Goal: Task Accomplishment & Management: Use online tool/utility

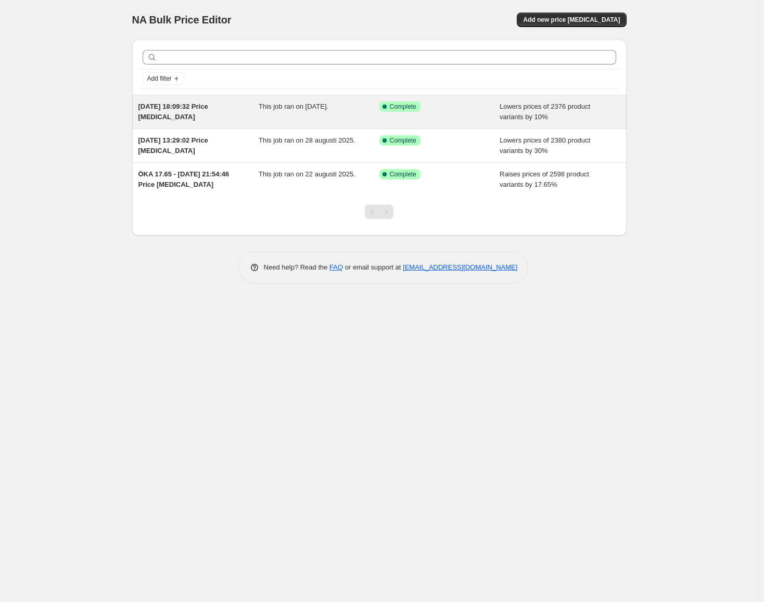
click at [297, 109] on span "This job ran on [DATE]." at bounding box center [294, 106] width 70 height 8
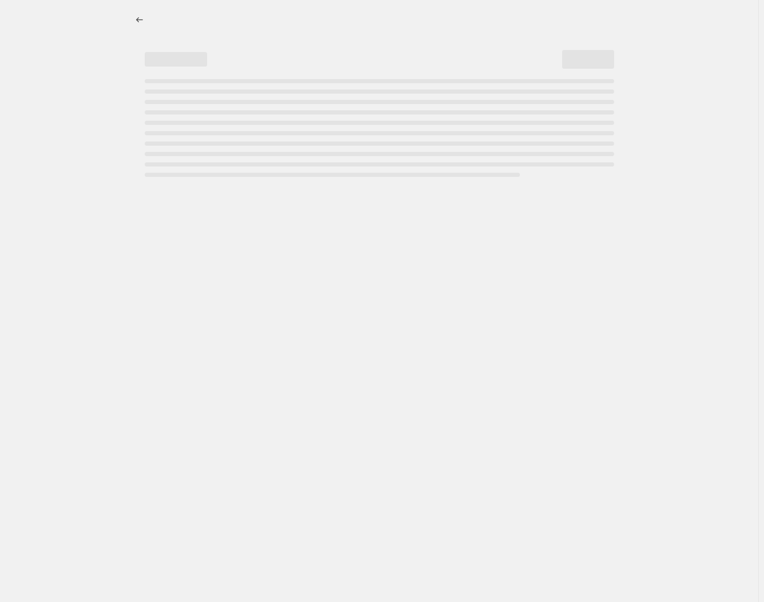
select select "percentage"
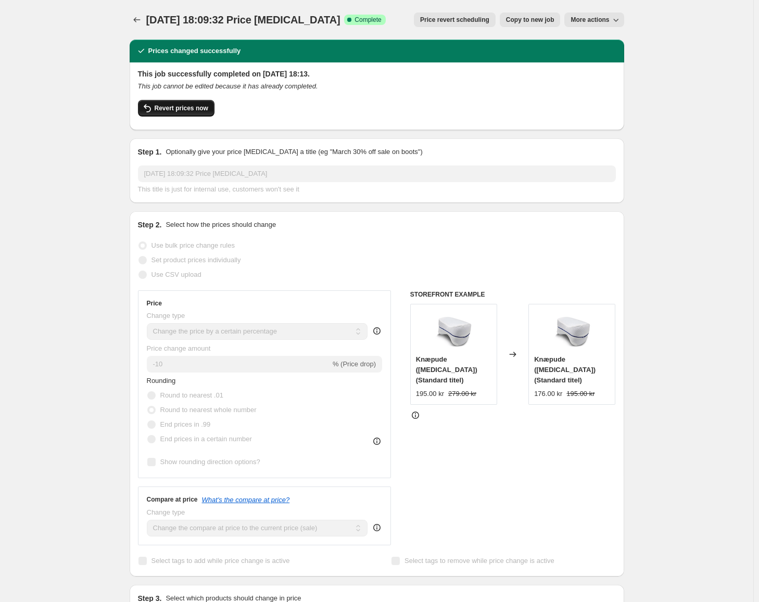
click at [153, 105] on icon "button" at bounding box center [147, 108] width 12 height 12
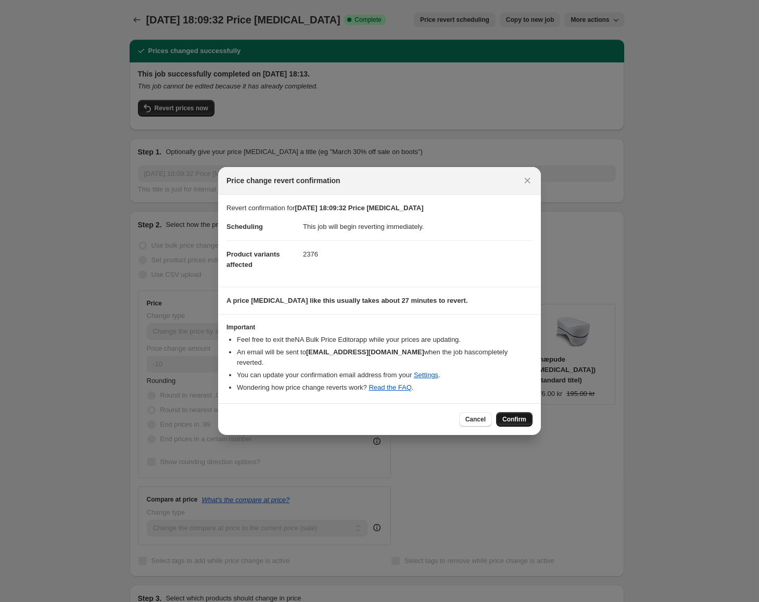
click at [518, 415] on span "Confirm" at bounding box center [514, 419] width 24 height 8
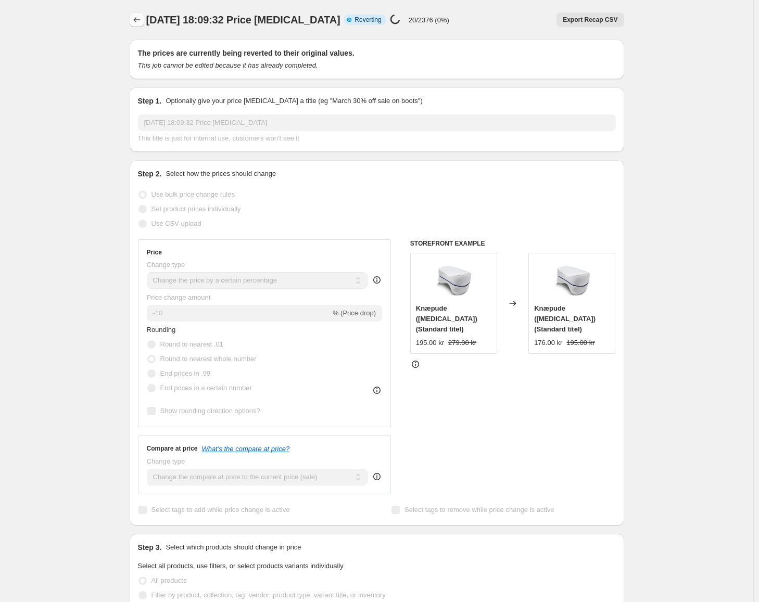
click at [137, 19] on icon "Price change jobs" at bounding box center [137, 20] width 10 height 10
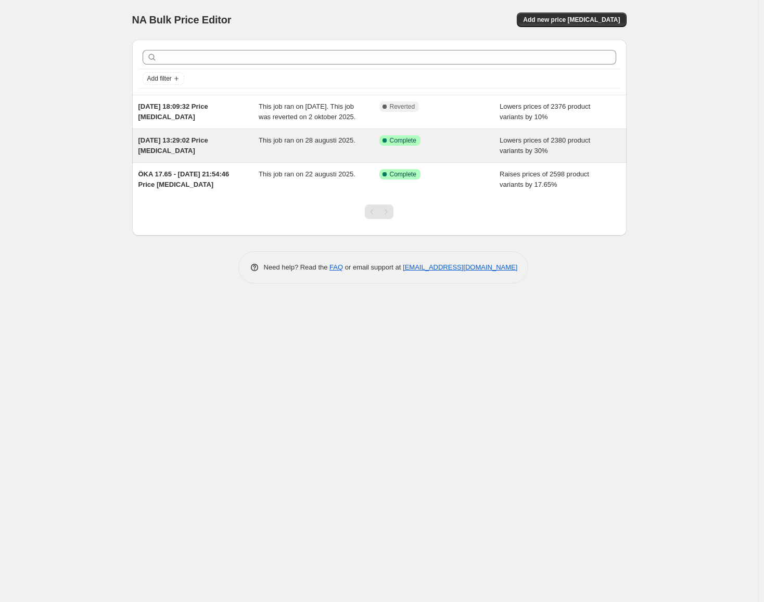
click at [306, 156] on div "This job ran on 28 augusti 2025." at bounding box center [319, 145] width 121 height 21
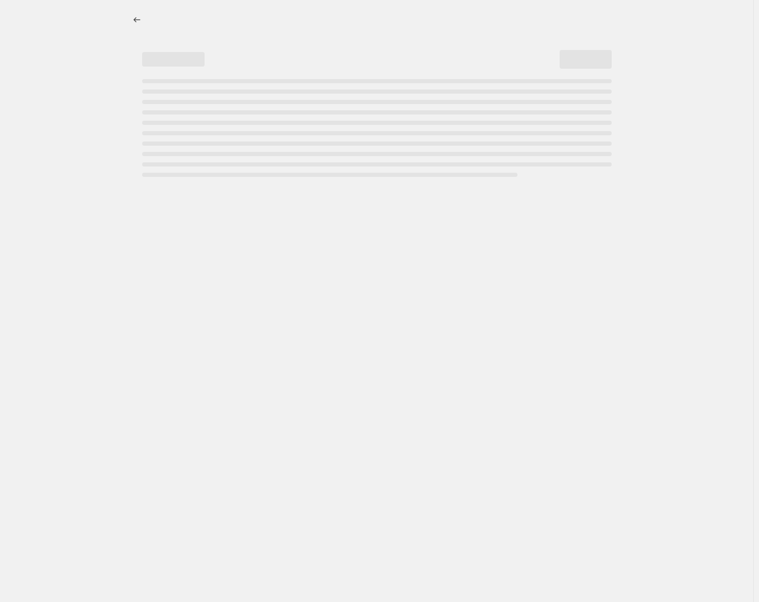
select select "percentage"
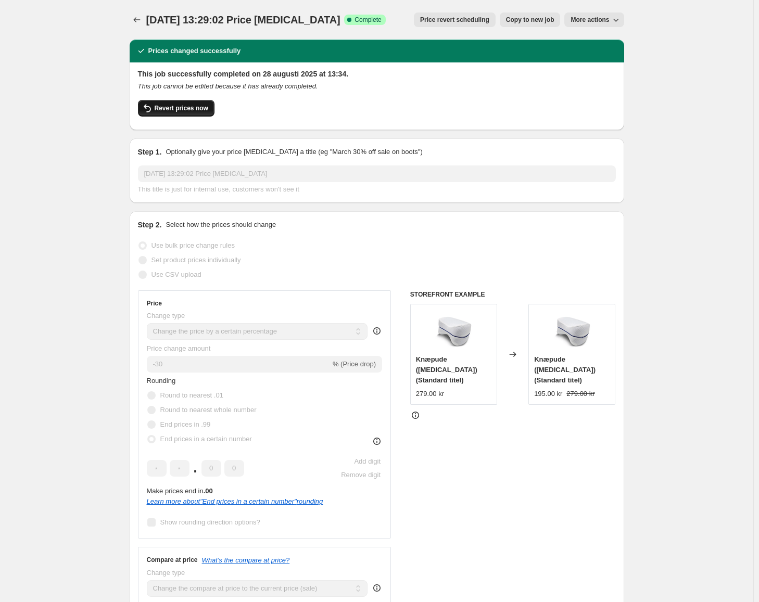
click at [189, 107] on span "Revert prices now" at bounding box center [182, 108] width 54 height 8
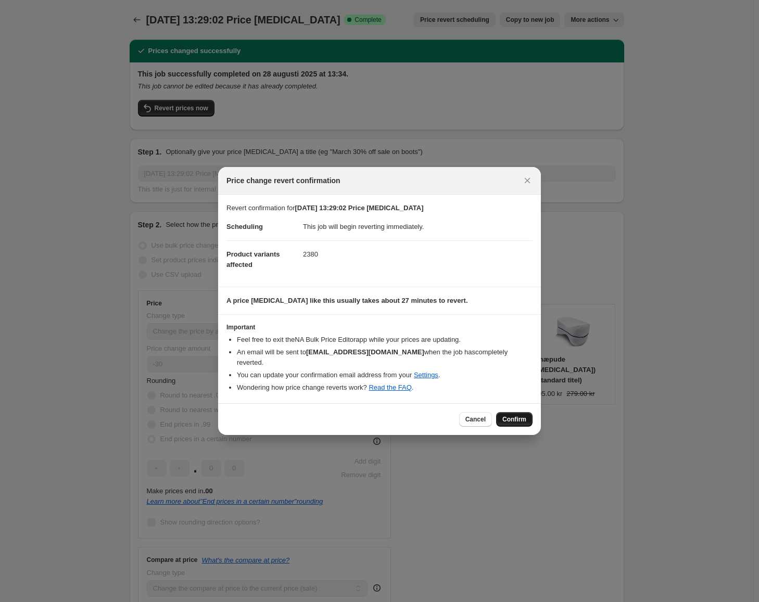
click at [513, 415] on span "Confirm" at bounding box center [514, 419] width 24 height 8
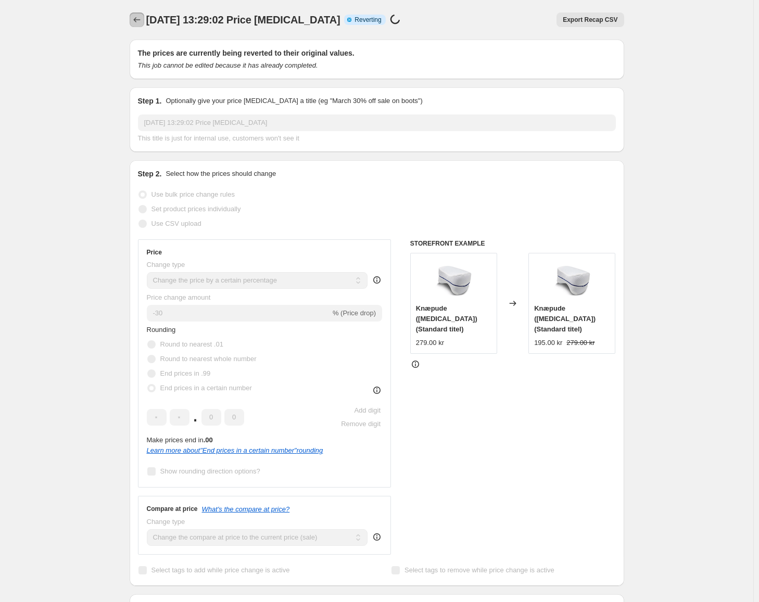
click at [142, 21] on icon "Price change jobs" at bounding box center [137, 20] width 10 height 10
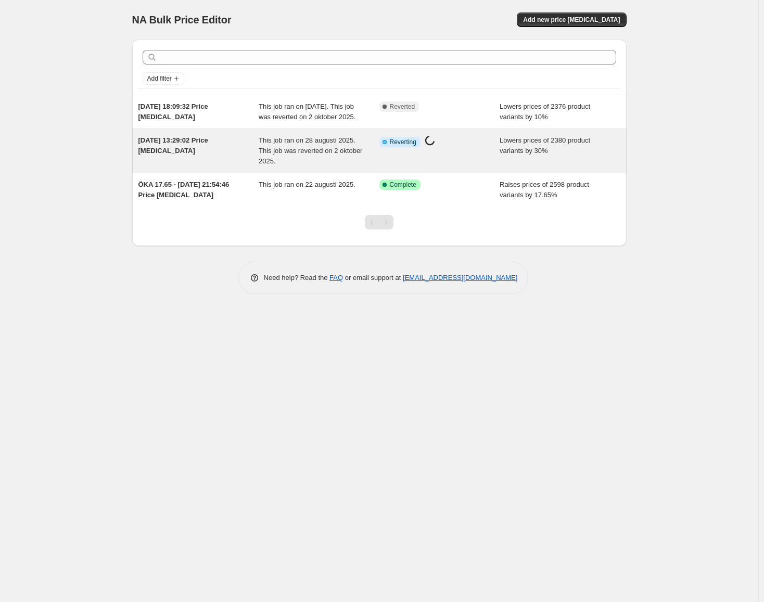
click at [366, 158] on div "This job ran on 28 augusti 2025. This job was reverted on 2 oktober 2025." at bounding box center [319, 150] width 121 height 31
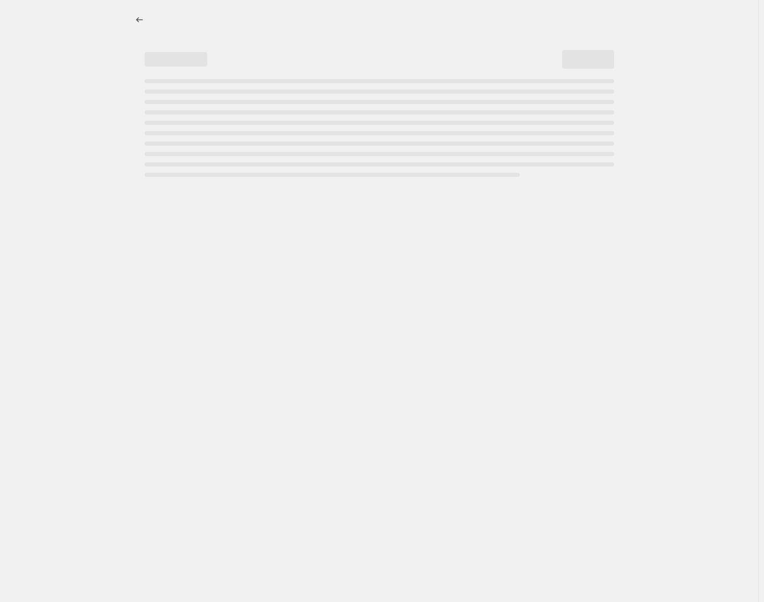
select select "percentage"
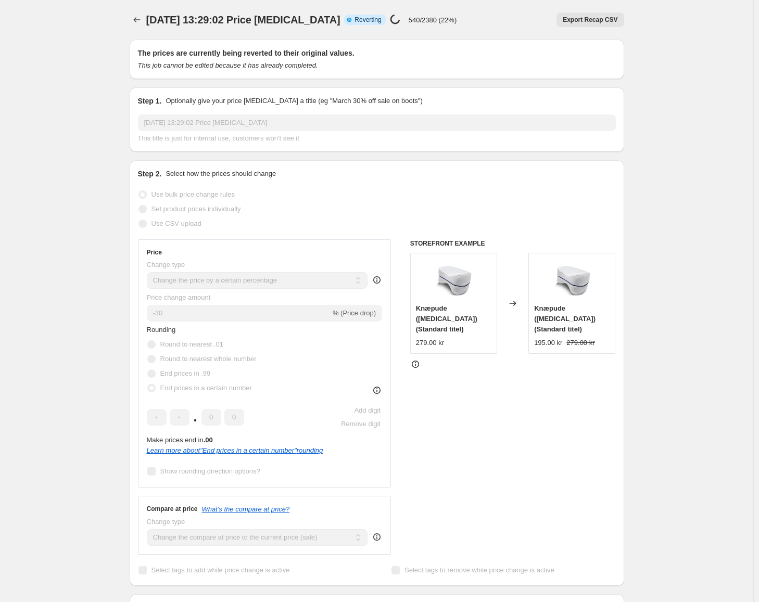
click at [495, 2] on div "[DATE] 13:29:02 Price [MEDICAL_DATA]. This page is ready [DATE] 13:29:02 Price …" at bounding box center [377, 20] width 494 height 40
click at [468, 18] on div "Export Recap CSV" at bounding box center [544, 19] width 159 height 15
click at [415, 33] on div "[DATE] 13:29:02 Price [MEDICAL_DATA]. This page is ready [DATE] 13:29:02 Price …" at bounding box center [377, 20] width 494 height 40
click at [665, 153] on div "[DATE] 13:29:02 Price [MEDICAL_DATA]. This page is ready [DATE] 13:29:02 Price …" at bounding box center [376, 562] width 753 height 1125
click at [142, 18] on icon "Price change jobs" at bounding box center [137, 20] width 10 height 10
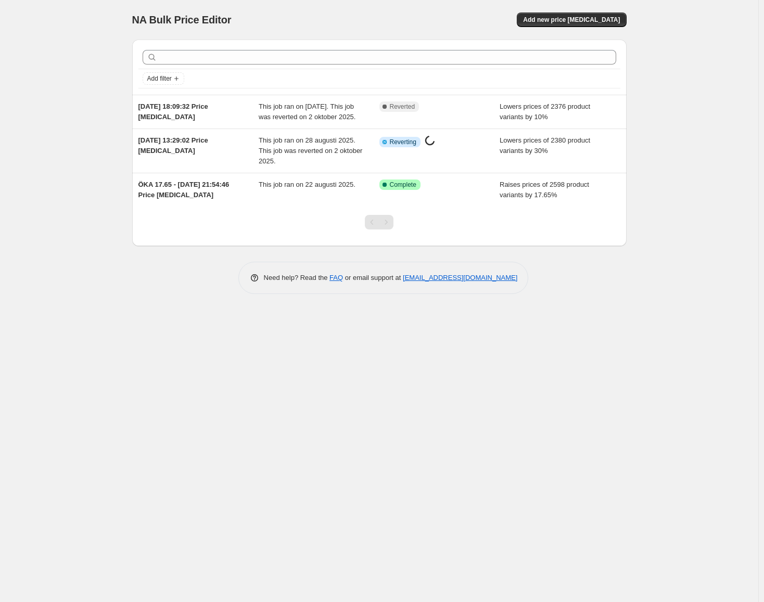
click at [672, 173] on div "NA Bulk Price Editor. This page is ready NA Bulk Price Editor Add new price [ME…" at bounding box center [379, 301] width 758 height 602
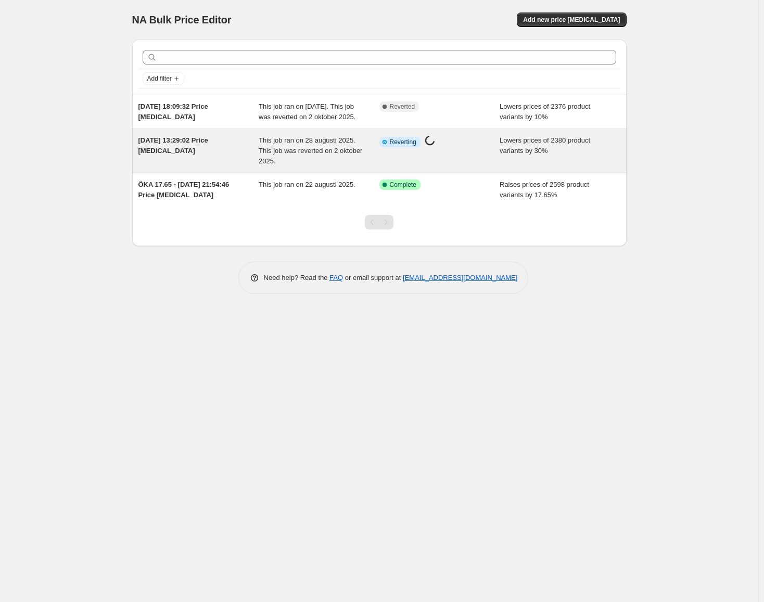
click at [279, 153] on span "This job ran on 28 augusti 2025. This job was reverted on 2 oktober 2025." at bounding box center [311, 150] width 104 height 29
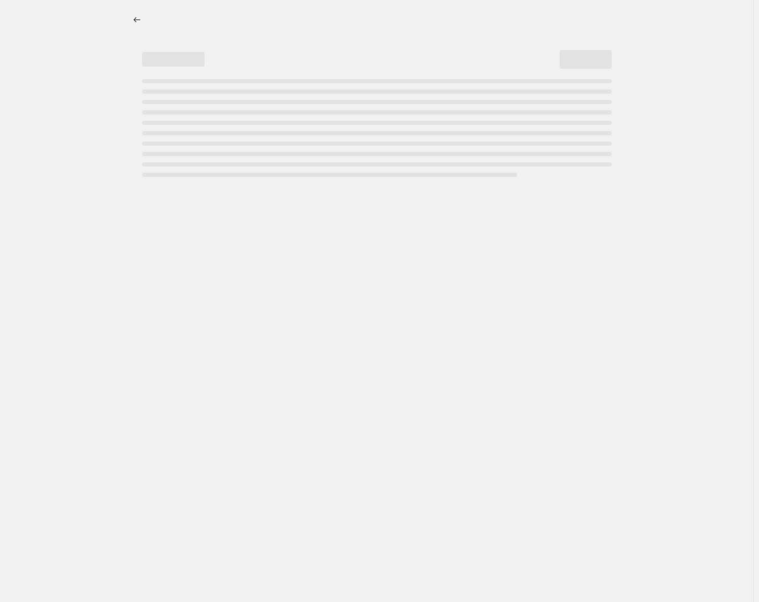
select select "percentage"
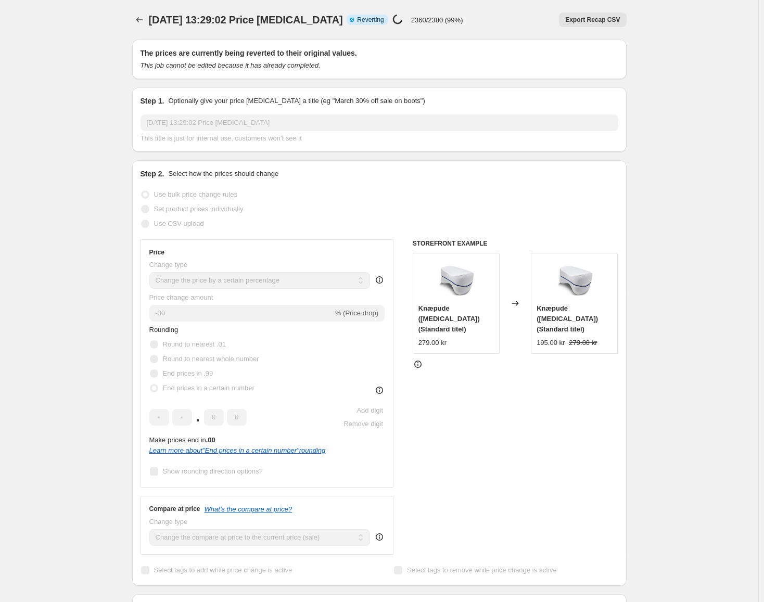
select select "percentage"
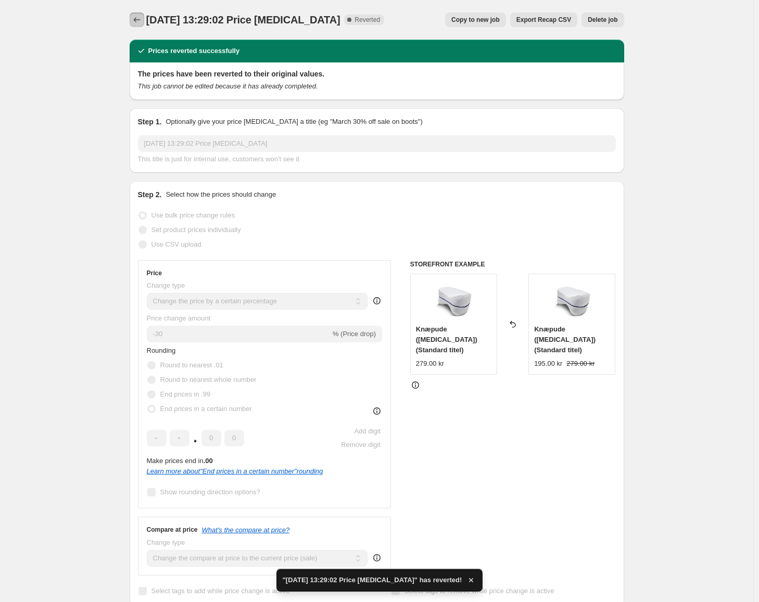
click at [142, 19] on icon "Price change jobs" at bounding box center [137, 20] width 10 height 10
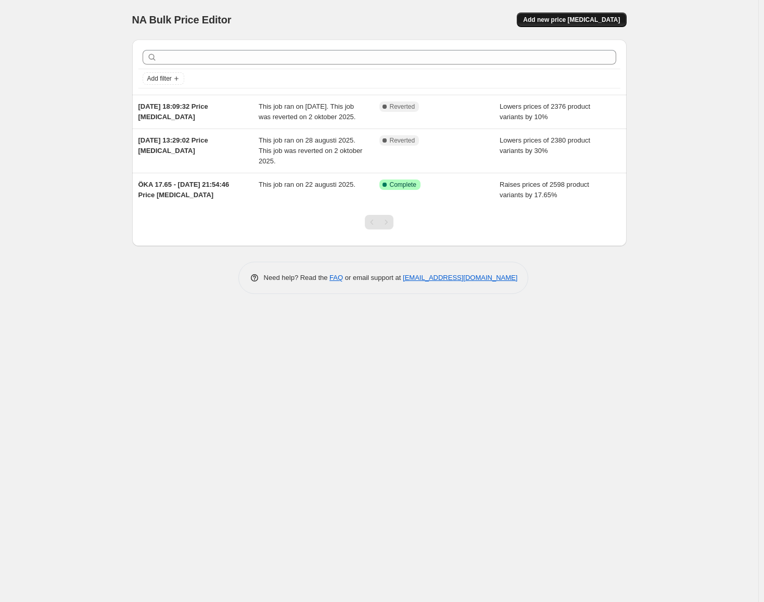
click at [592, 22] on span "Add new price [MEDICAL_DATA]" at bounding box center [571, 20] width 97 height 8
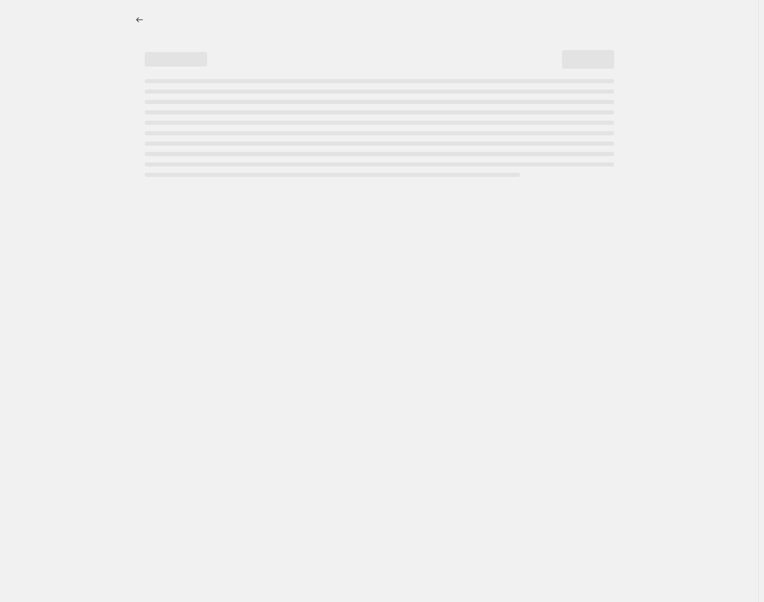
select select "percentage"
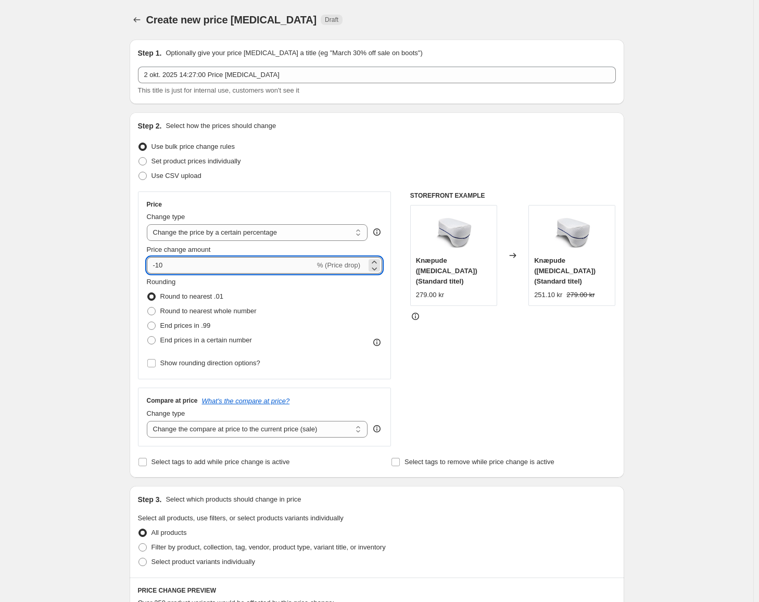
click at [246, 272] on input "-10" at bounding box center [231, 265] width 168 height 17
click at [255, 269] on input "-10" at bounding box center [231, 265] width 168 height 17
type input "-1"
type input "-30"
click at [229, 311] on span "Round to nearest whole number" at bounding box center [208, 311] width 96 height 8
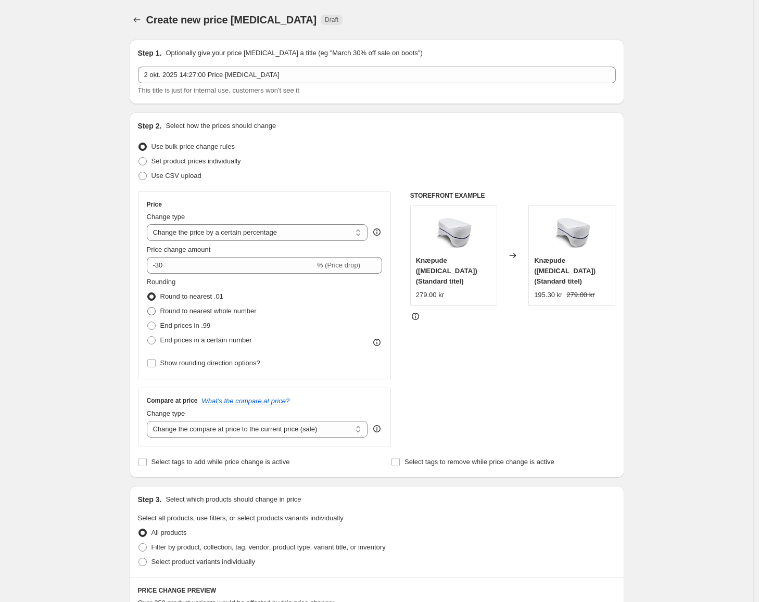
click at [148, 307] on input "Round to nearest whole number" at bounding box center [147, 307] width 1 height 1
radio input "true"
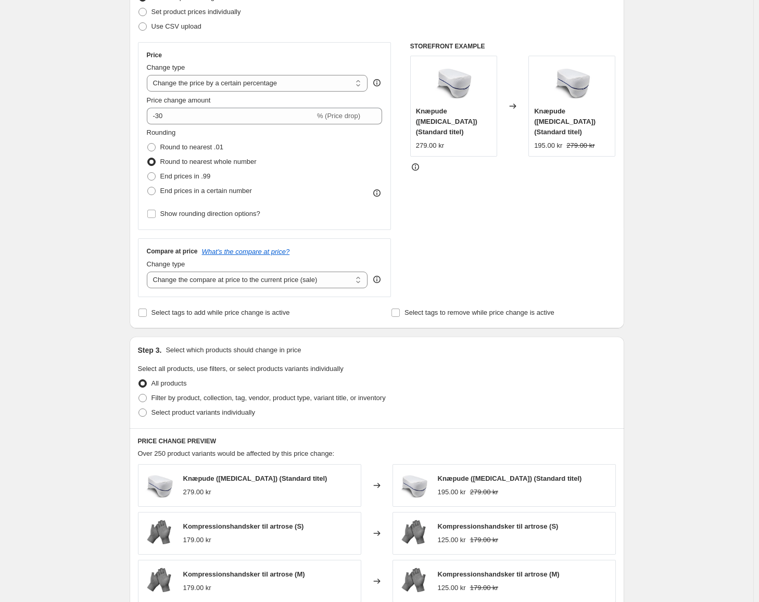
scroll to position [156, 0]
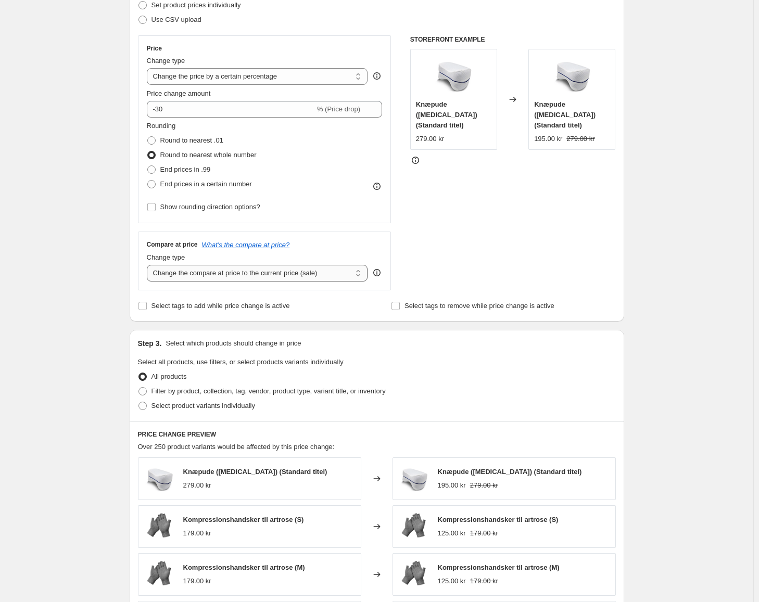
click at [302, 277] on select "Change the compare at price to the current price (sale) Change the compare at p…" at bounding box center [257, 273] width 221 height 17
select select "no_change"
click at [149, 265] on select "Change the compare at price to the current price (sale) Change the compare at p…" at bounding box center [257, 273] width 221 height 17
click at [406, 285] on div "Price Change type Change the price to a certain amount Change the price by a ce…" at bounding box center [377, 162] width 478 height 255
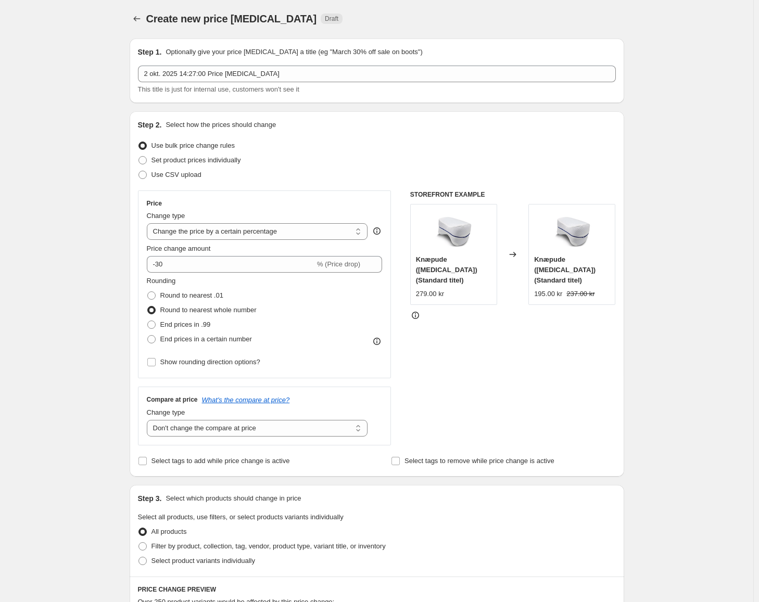
scroll to position [0, 0]
click at [142, 20] on icon "Price change jobs" at bounding box center [137, 20] width 10 height 10
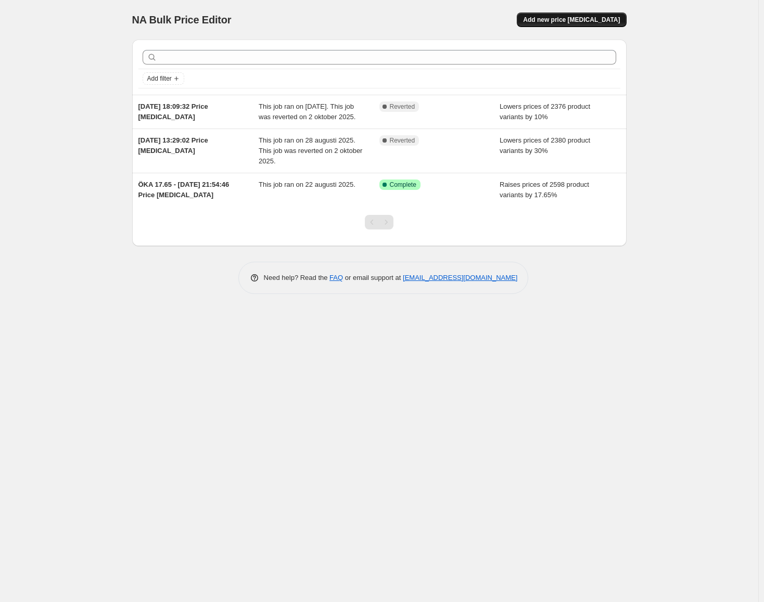
click at [593, 19] on span "Add new price [MEDICAL_DATA]" at bounding box center [571, 20] width 97 height 8
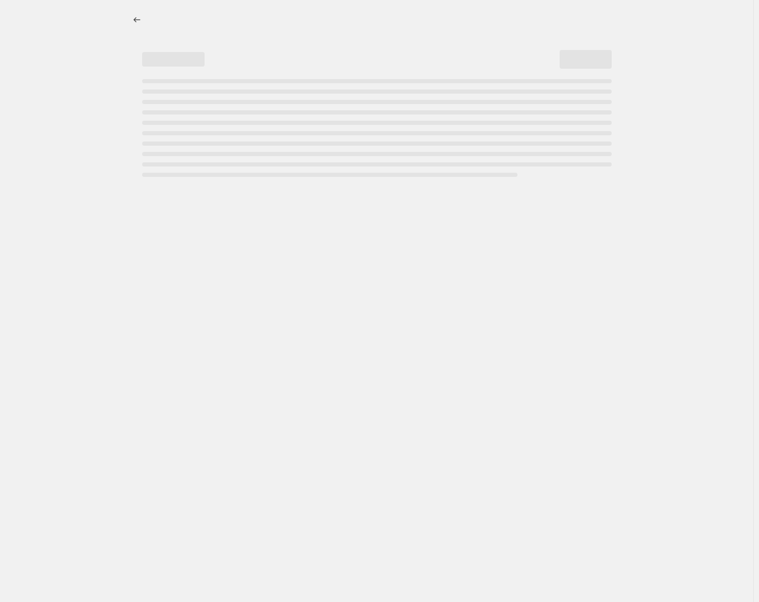
select select "percentage"
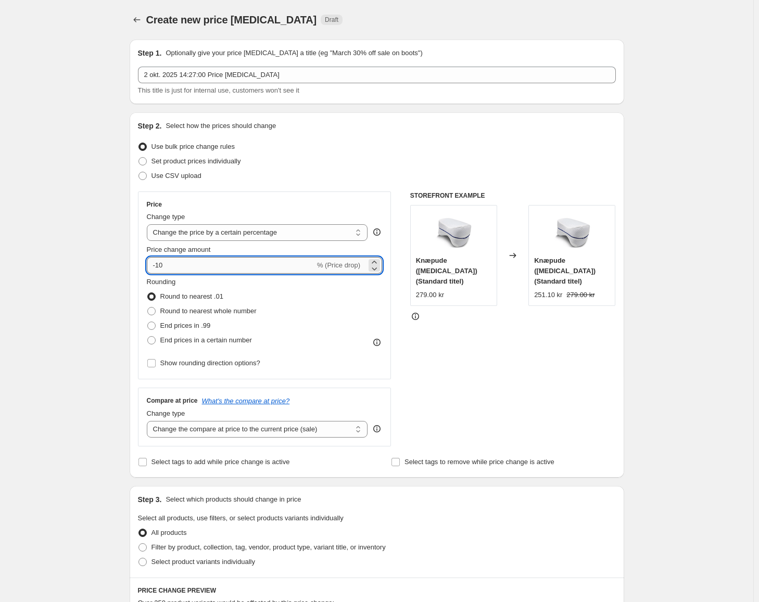
click at [221, 262] on input "-10" at bounding box center [231, 265] width 168 height 17
type input "-1"
type input "-30"
click at [231, 309] on span "Round to nearest whole number" at bounding box center [208, 311] width 96 height 8
click at [148, 307] on input "Round to nearest whole number" at bounding box center [147, 307] width 1 height 1
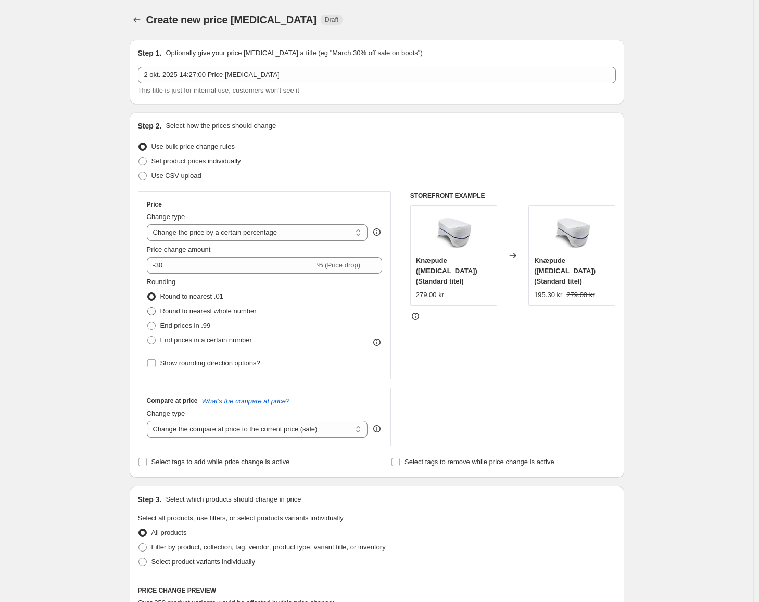
radio input "true"
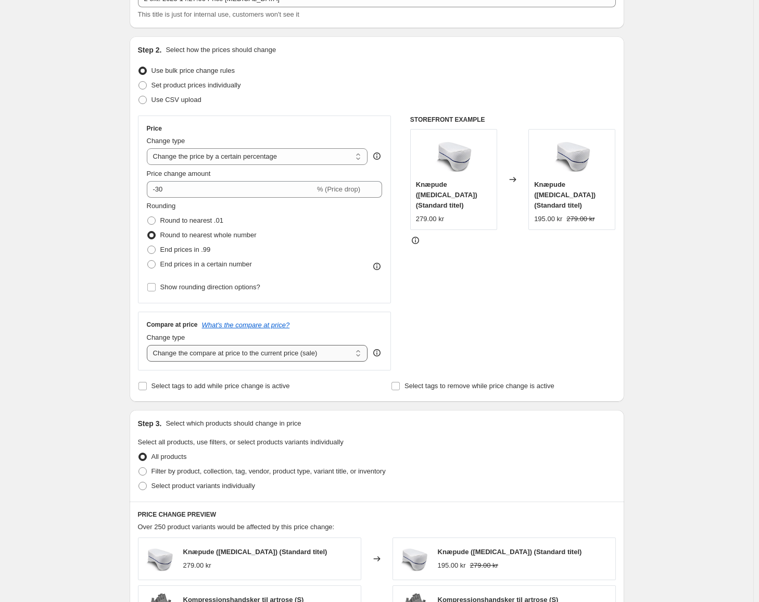
scroll to position [104, 0]
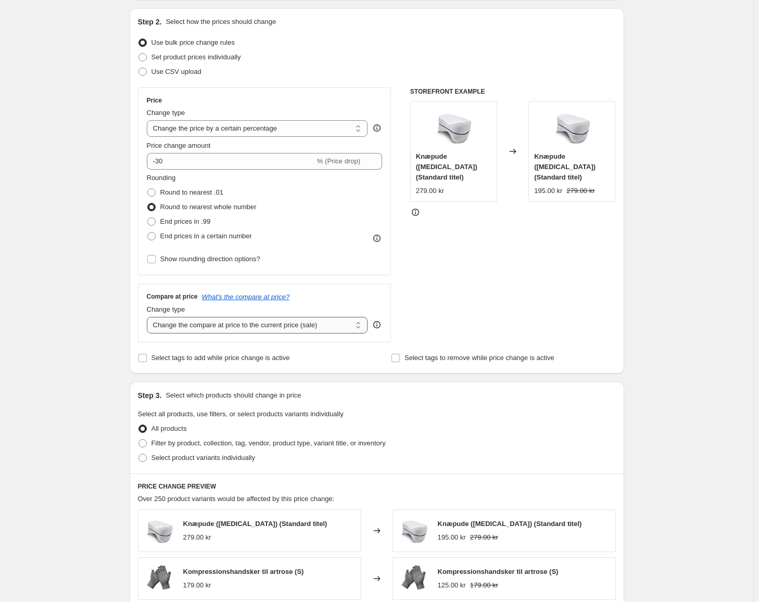
click at [293, 332] on select "Change the compare at price to the current price (sale) Change the compare at p…" at bounding box center [257, 325] width 221 height 17
select select "no_change"
click at [149, 317] on select "Change the compare at price to the current price (sale) Change the compare at p…" at bounding box center [257, 325] width 221 height 17
click at [527, 251] on div "STOREFRONT EXAMPLE Knæpude ([MEDICAL_DATA]) (Standard titel) 279.00 kr Changed …" at bounding box center [513, 214] width 206 height 255
click at [202, 236] on span "End prices in a certain number" at bounding box center [206, 236] width 92 height 8
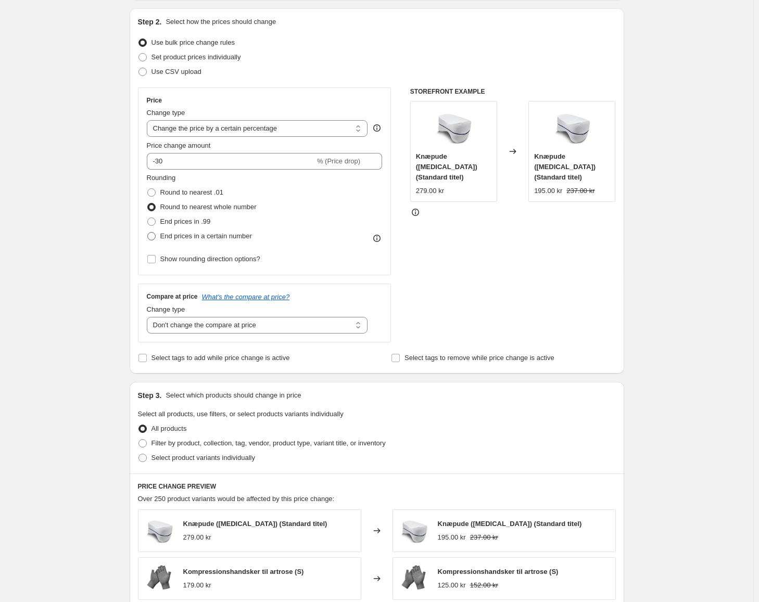
click at [148, 233] on input "End prices in a certain number" at bounding box center [147, 232] width 1 height 1
radio input "true"
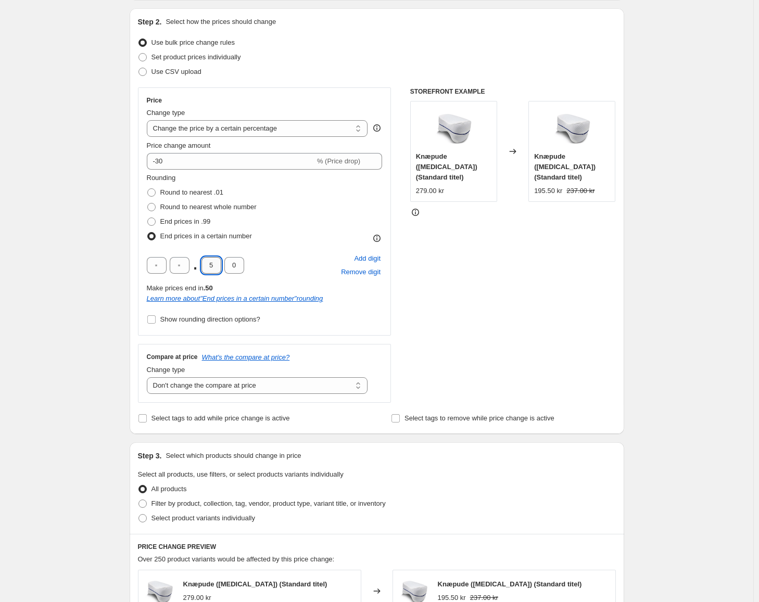
drag, startPoint x: 214, startPoint y: 262, endPoint x: 206, endPoint y: 260, distance: 8.1
click at [206, 261] on input "5" at bounding box center [211, 265] width 20 height 17
type input "9"
drag, startPoint x: 241, startPoint y: 266, endPoint x: 223, endPoint y: 263, distance: 18.0
click at [224, 263] on div ". 9 0" at bounding box center [195, 265] width 97 height 17
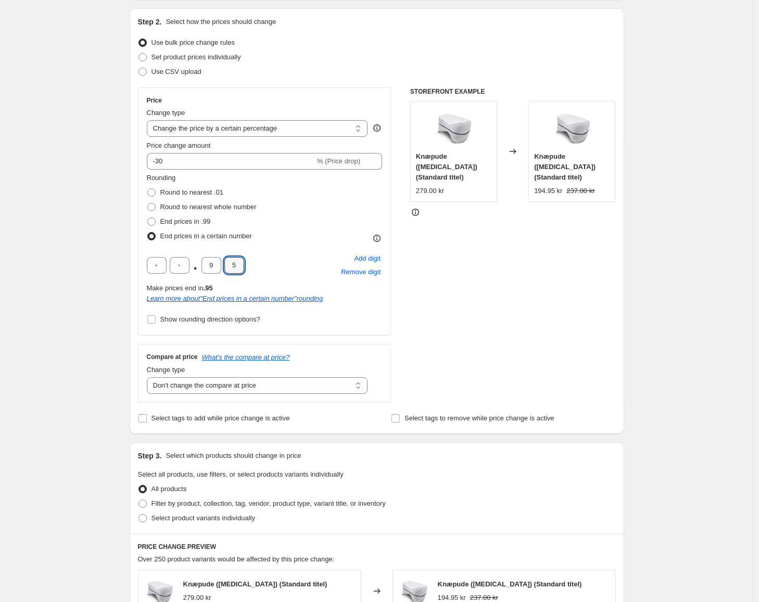
type input "5"
click at [400, 301] on div "Price Change type Change the price to a certain amount Change the price by a ce…" at bounding box center [377, 244] width 478 height 315
click at [533, 265] on div "STOREFRONT EXAMPLE Knæpude ([MEDICAL_DATA]) (Standard titel) 279.00 kr Changed …" at bounding box center [513, 244] width 206 height 315
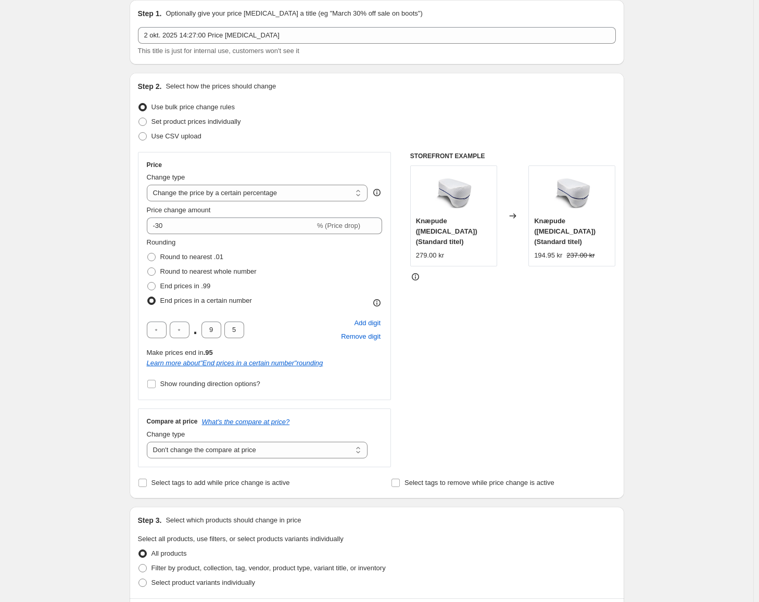
scroll to position [31, 0]
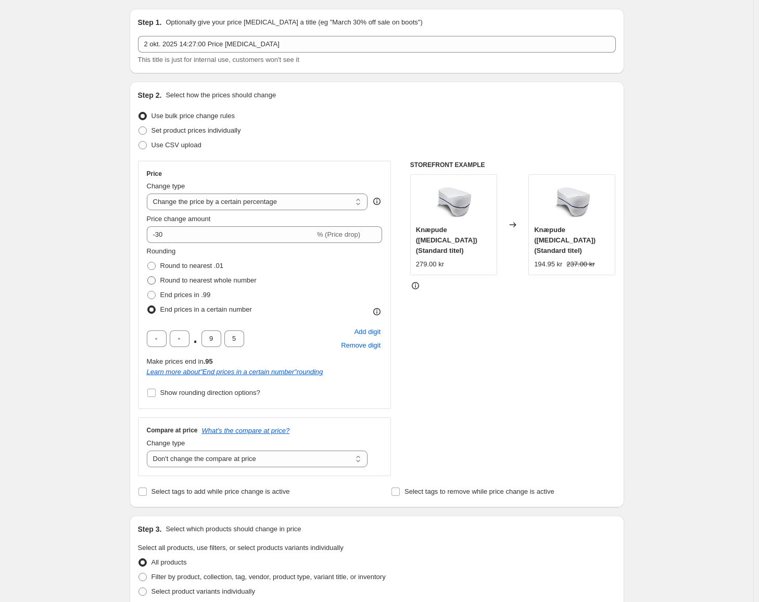
click at [228, 277] on span "Round to nearest whole number" at bounding box center [208, 280] width 96 height 8
click at [148, 277] on input "Round to nearest whole number" at bounding box center [147, 276] width 1 height 1
radio input "true"
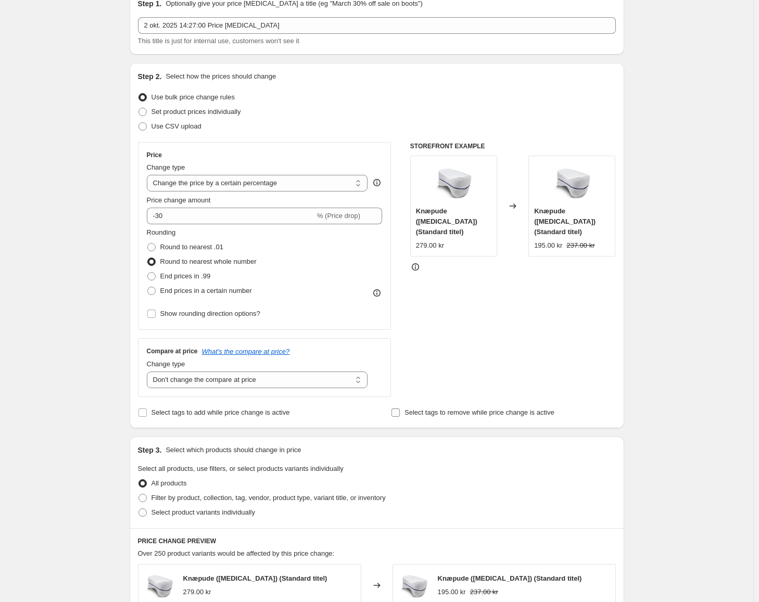
scroll to position [0, 0]
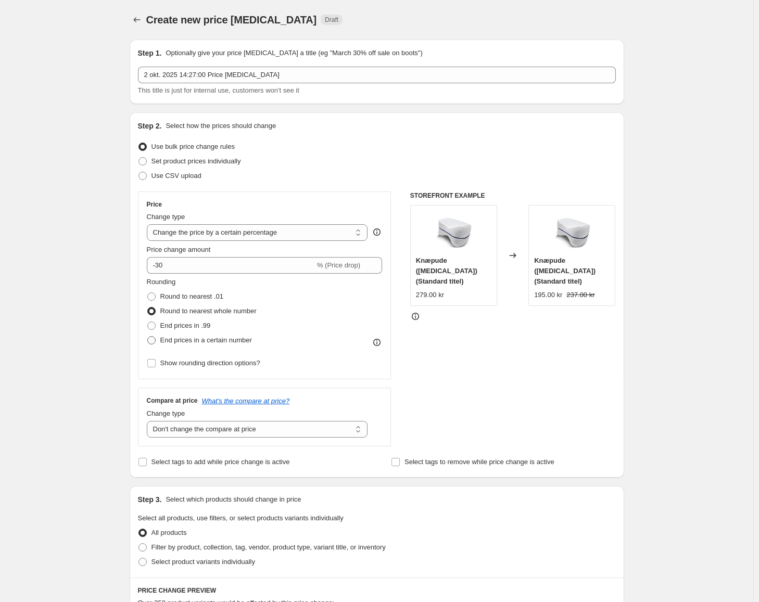
click at [235, 341] on span "End prices in a certain number" at bounding box center [206, 340] width 92 height 8
click at [148, 337] on input "End prices in a certain number" at bounding box center [147, 336] width 1 height 1
radio input "true"
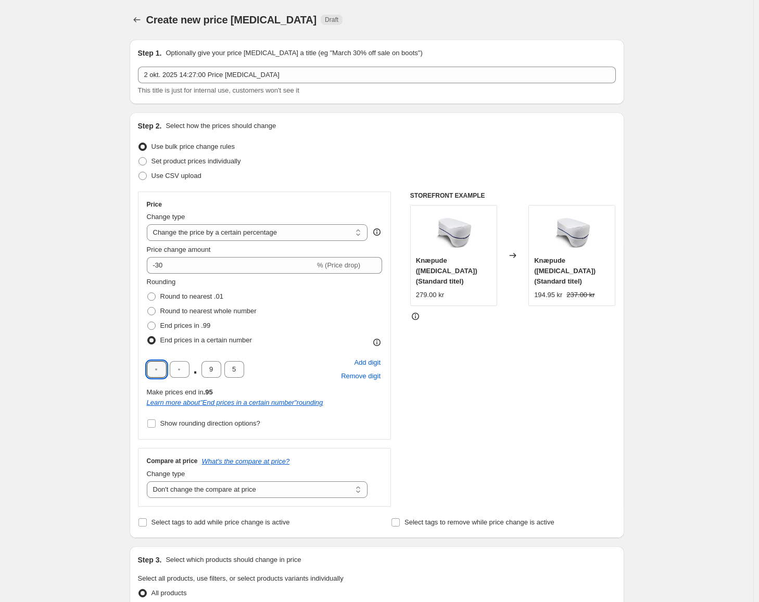
drag, startPoint x: 161, startPoint y: 370, endPoint x: 144, endPoint y: 370, distance: 17.2
click at [144, 370] on div "Price Change type Change the price to a certain amount Change the price by a ce…" at bounding box center [264, 315] width 253 height 248
type input "9"
type input "5"
type input "0"
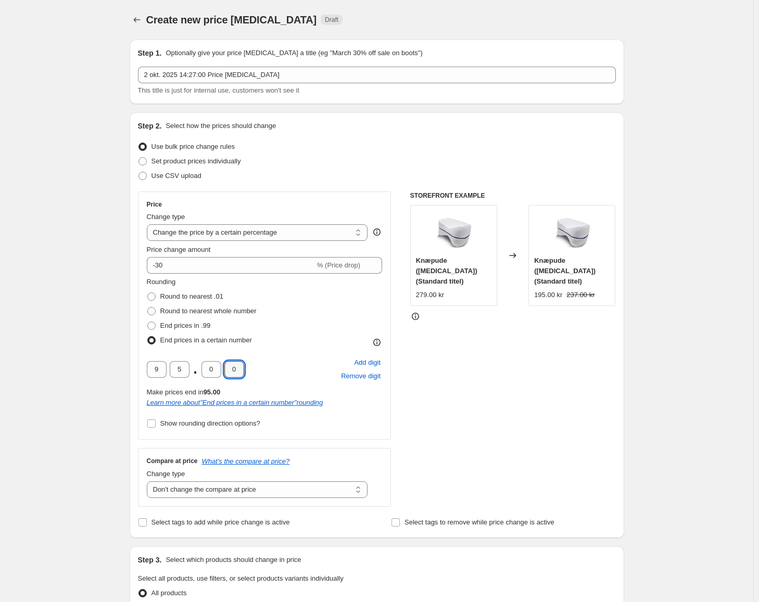
type input "0"
click at [473, 367] on div "STOREFRONT EXAMPLE Knæpude ([MEDICAL_DATA]) (Standard titel) 279.00 kr Changed …" at bounding box center [513, 348] width 206 height 315
drag, startPoint x: 143, startPoint y: 366, endPoint x: 124, endPoint y: 364, distance: 18.8
click at [125, 364] on div "Step 1. Optionally give your price [MEDICAL_DATA] a title (eg "March 30% off sa…" at bounding box center [372, 534] width 503 height 1006
type input "0"
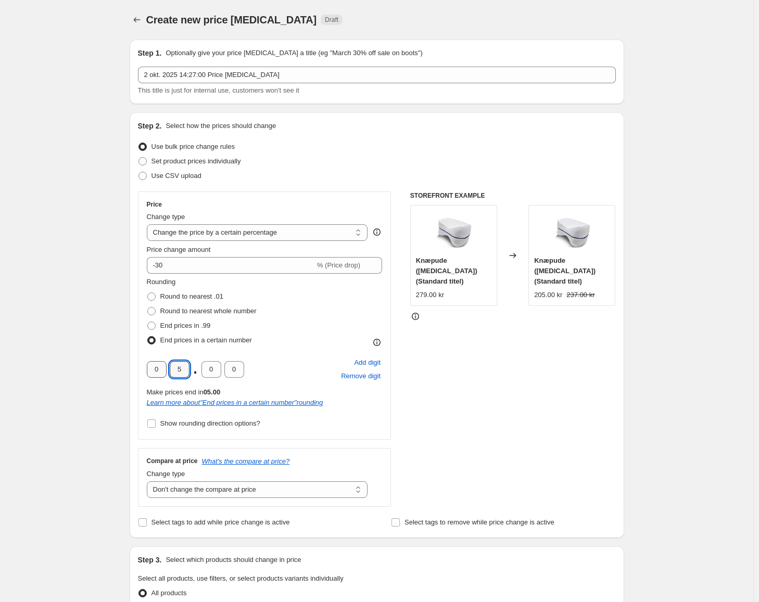
drag, startPoint x: 183, startPoint y: 366, endPoint x: 160, endPoint y: 366, distance: 23.4
click at [162, 366] on div "0 5 . 0 0" at bounding box center [195, 369] width 97 height 17
click at [376, 343] on icon at bounding box center [376, 342] width 10 height 10
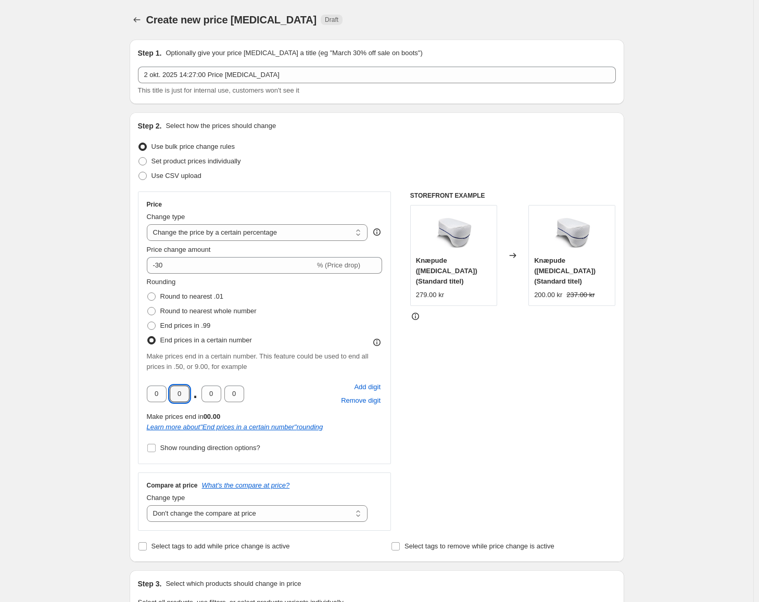
drag, startPoint x: 186, startPoint y: 396, endPoint x: 170, endPoint y: 396, distance: 15.6
click at [170, 396] on div "0 0 . 0 0" at bounding box center [195, 394] width 97 height 17
type input "5"
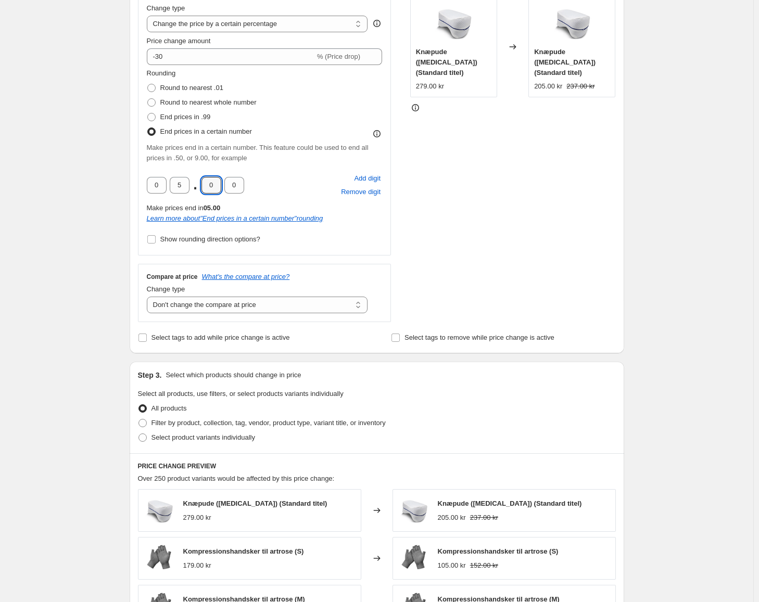
scroll to position [208, 0]
click at [204, 104] on span "Round to nearest whole number" at bounding box center [208, 103] width 96 height 8
click at [148, 99] on input "Round to nearest whole number" at bounding box center [147, 99] width 1 height 1
radio input "true"
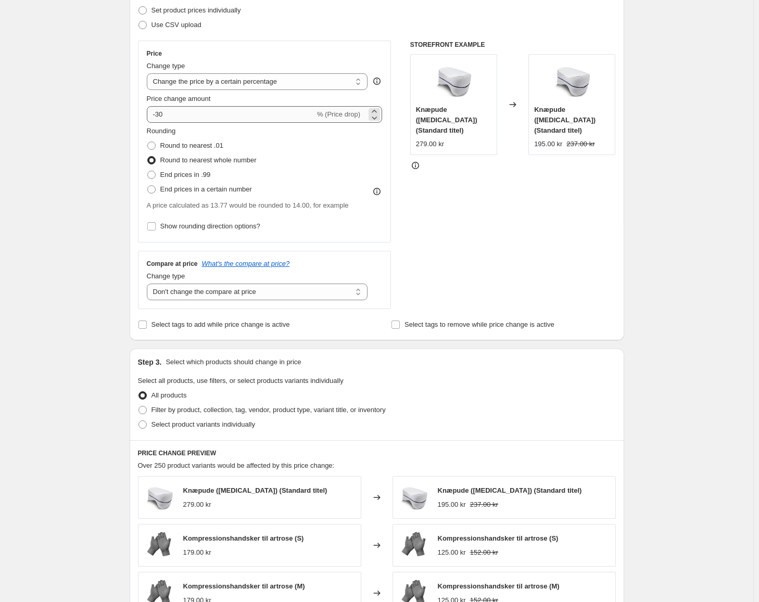
scroll to position [0, 0]
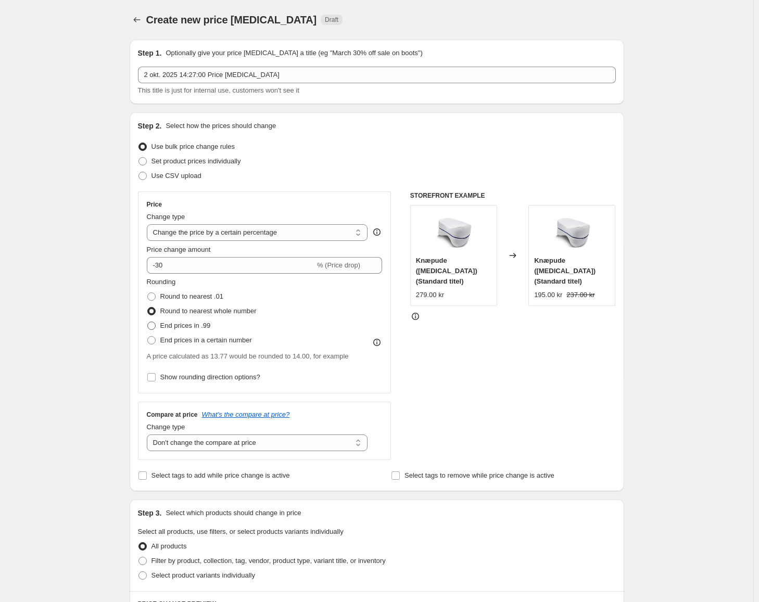
click at [199, 325] on span "End prices in .99" at bounding box center [185, 326] width 50 height 8
click at [148, 322] on input "End prices in .99" at bounding box center [147, 322] width 1 height 1
radio input "true"
click at [219, 305] on label "Round to nearest whole number" at bounding box center [202, 311] width 110 height 15
click at [148, 307] on input "Round to nearest whole number" at bounding box center [147, 307] width 1 height 1
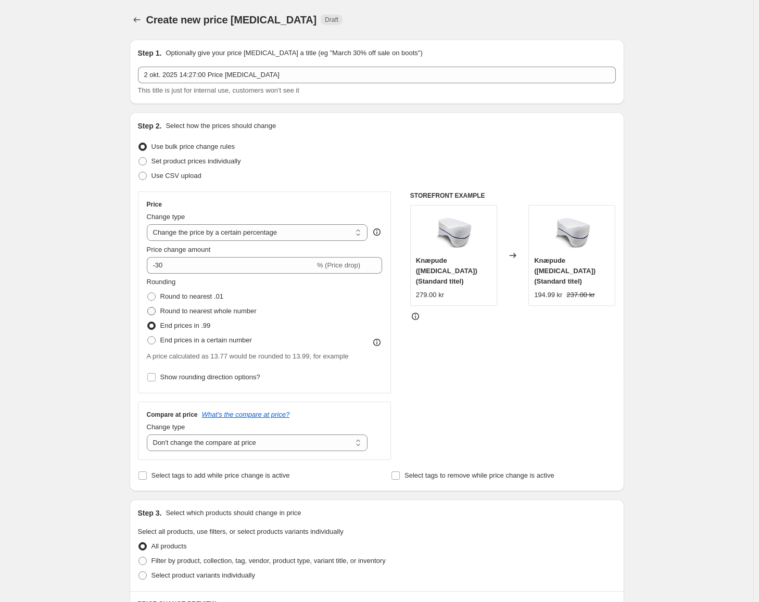
radio input "true"
click at [204, 294] on span "Round to nearest .01" at bounding box center [191, 296] width 63 height 8
click at [148, 293] on input "Round to nearest .01" at bounding box center [147, 292] width 1 height 1
radio input "true"
click at [220, 309] on span "Round to nearest whole number" at bounding box center [208, 311] width 96 height 8
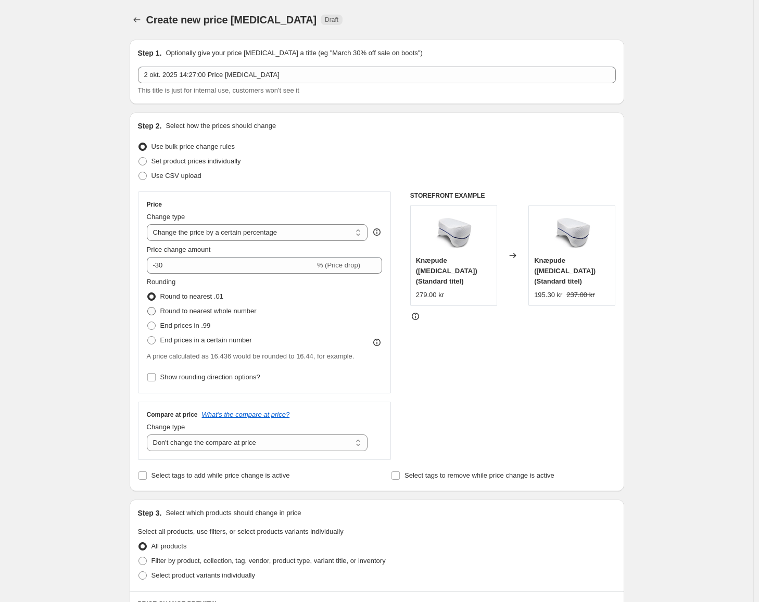
click at [148, 307] on input "Round to nearest whole number" at bounding box center [147, 307] width 1 height 1
radio input "true"
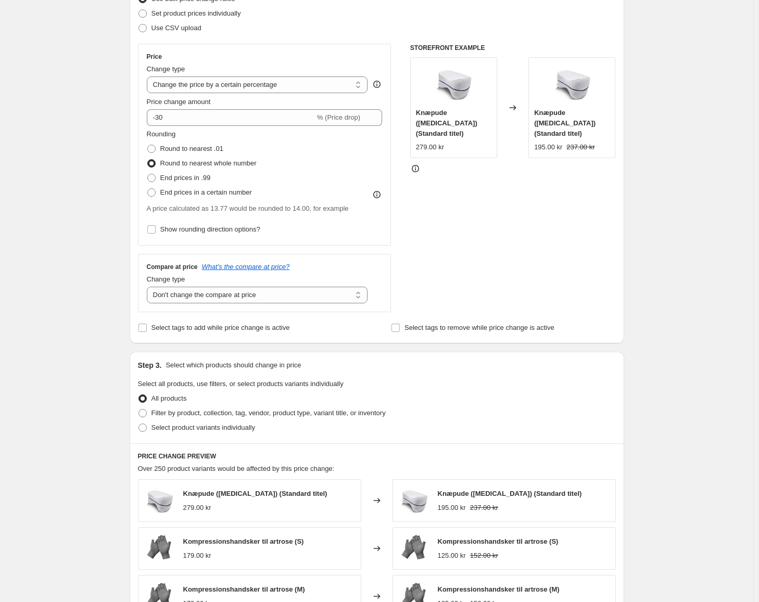
scroll to position [140, 0]
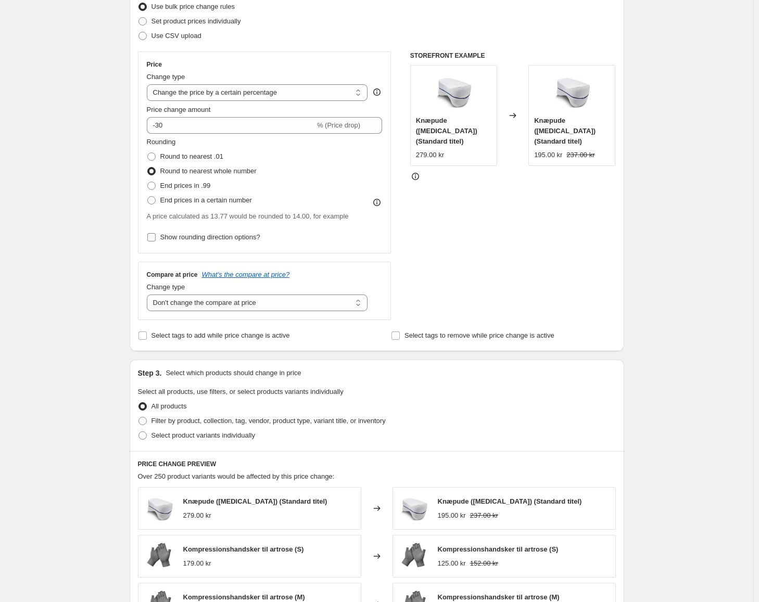
click at [226, 238] on span "Show rounding direction options?" at bounding box center [210, 237] width 100 height 8
click at [156, 238] on input "Show rounding direction options?" at bounding box center [151, 237] width 8 height 8
checkbox input "true"
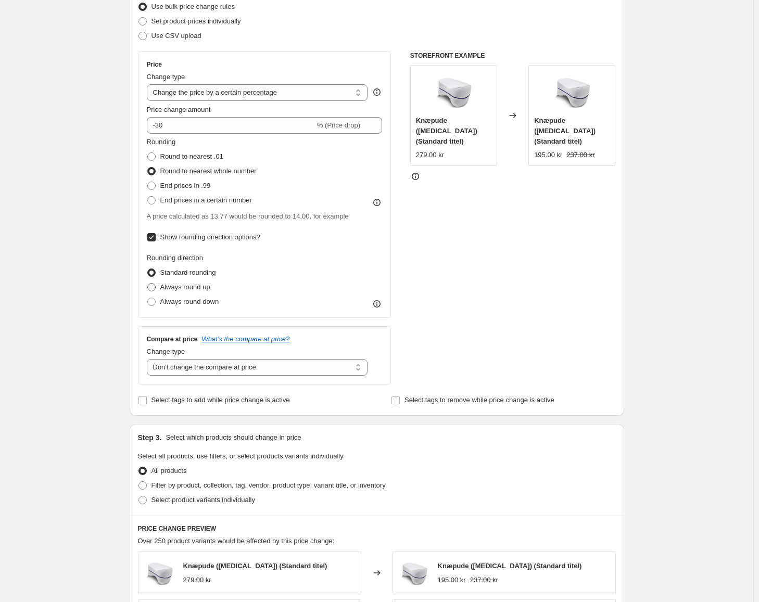
click at [210, 286] on span "Always round up" at bounding box center [185, 287] width 50 height 8
click at [148, 284] on input "Always round up" at bounding box center [147, 283] width 1 height 1
radio input "true"
click at [206, 270] on span "Standard rounding" at bounding box center [188, 272] width 56 height 8
click at [148, 269] on input "Standard rounding" at bounding box center [147, 268] width 1 height 1
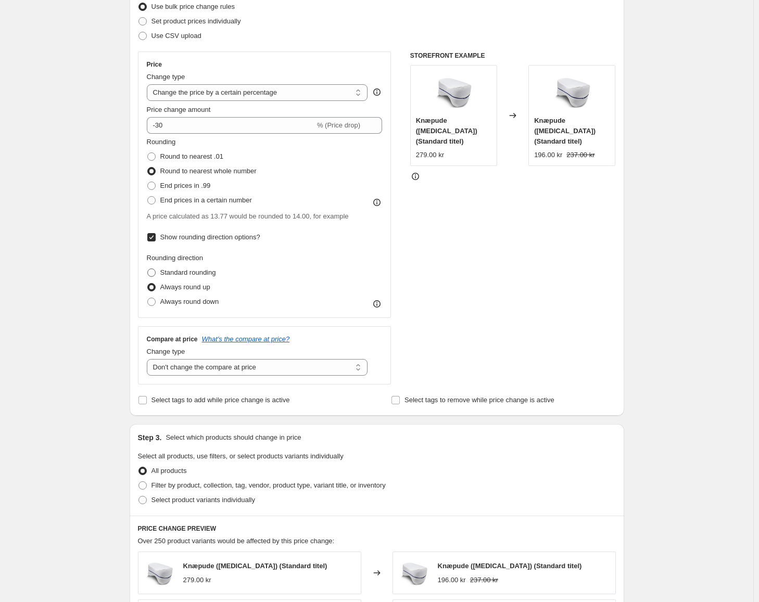
radio input "true"
click at [199, 285] on span "Always round up" at bounding box center [185, 287] width 50 height 8
click at [148, 284] on input "Always round up" at bounding box center [147, 283] width 1 height 1
radio input "true"
click at [198, 304] on span "Always round down" at bounding box center [189, 302] width 59 height 8
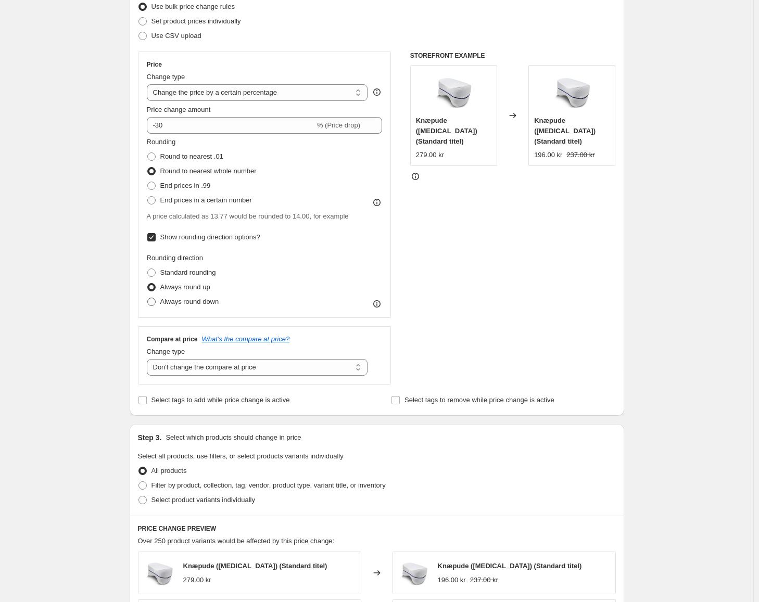
click at [148, 298] on input "Always round down" at bounding box center [147, 298] width 1 height 1
radio input "true"
click at [199, 289] on span "Always round up" at bounding box center [185, 287] width 50 height 8
click at [148, 284] on input "Always round up" at bounding box center [147, 283] width 1 height 1
radio input "true"
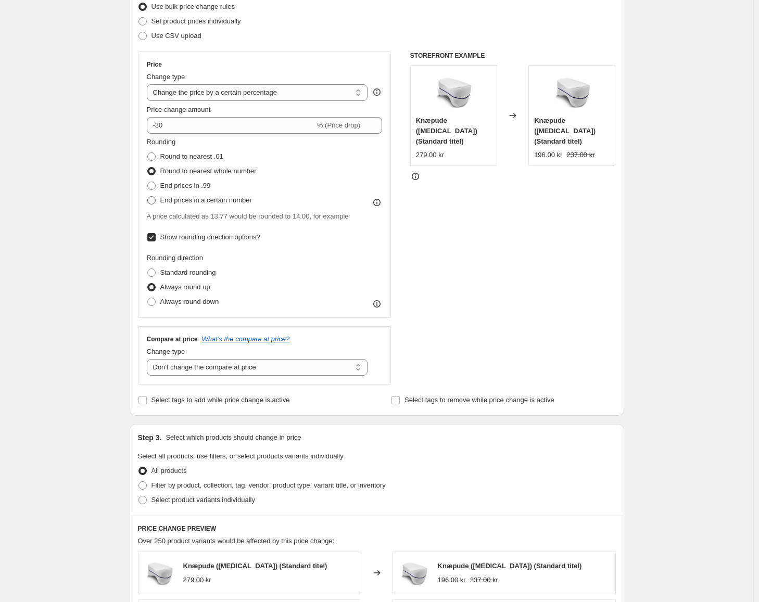
click at [209, 201] on span "End prices in a certain number" at bounding box center [206, 200] width 92 height 8
click at [148, 197] on input "End prices in a certain number" at bounding box center [147, 196] width 1 height 1
radio input "true"
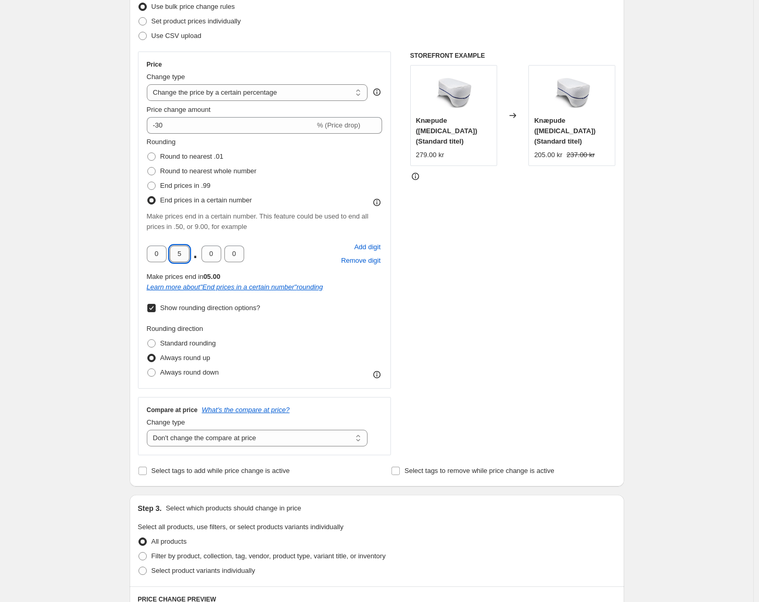
drag, startPoint x: 189, startPoint y: 255, endPoint x: 177, endPoint y: 254, distance: 12.0
click at [178, 255] on input "5" at bounding box center [180, 254] width 20 height 17
type input "0"
drag, startPoint x: 216, startPoint y: 254, endPoint x: 173, endPoint y: 255, distance: 42.7
click at [191, 254] on div "0 0 . 0 0" at bounding box center [195, 254] width 97 height 17
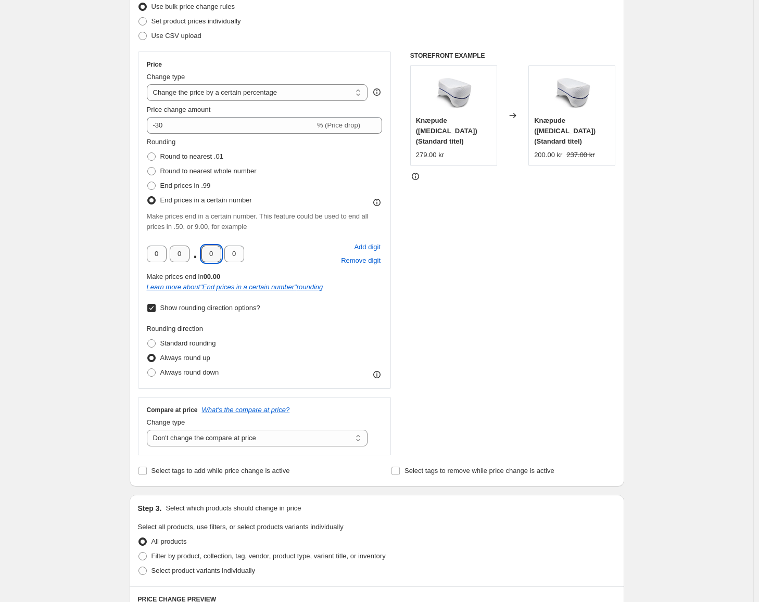
type input "6"
drag, startPoint x: 216, startPoint y: 253, endPoint x: 182, endPoint y: 247, distance: 34.8
click at [186, 248] on div "0 0 . 6" at bounding box center [195, 254] width 97 height 17
click at [290, 255] on div "0 0 . Add digit Remove digit" at bounding box center [265, 253] width 236 height 27
click at [361, 261] on span "Remove digit" at bounding box center [361, 260] width 40 height 10
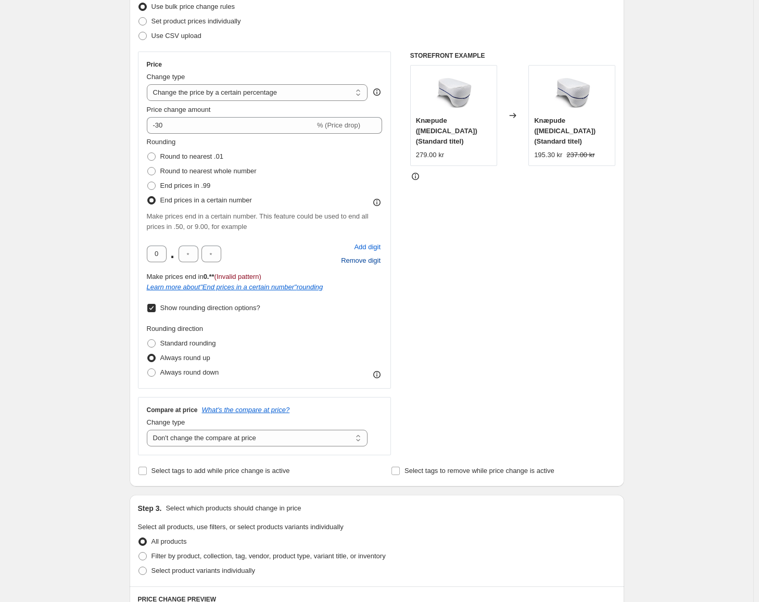
click at [366, 263] on span "Remove digit" at bounding box center [361, 260] width 40 height 10
drag, startPoint x: 164, startPoint y: 251, endPoint x: 193, endPoint y: 257, distance: 28.6
click at [165, 251] on input "text" at bounding box center [166, 254] width 20 height 17
type input "9"
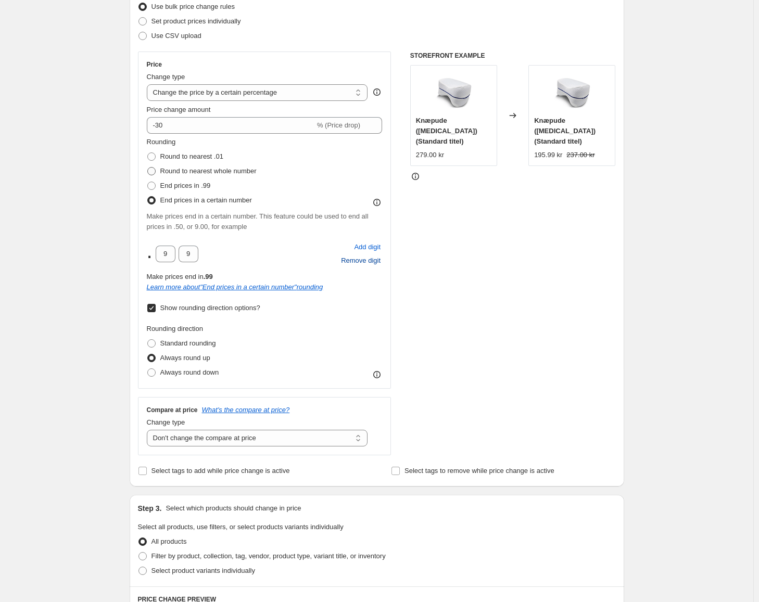
click at [207, 170] on span "Round to nearest whole number" at bounding box center [208, 171] width 96 height 8
click at [148, 168] on input "Round to nearest whole number" at bounding box center [147, 167] width 1 height 1
radio input "true"
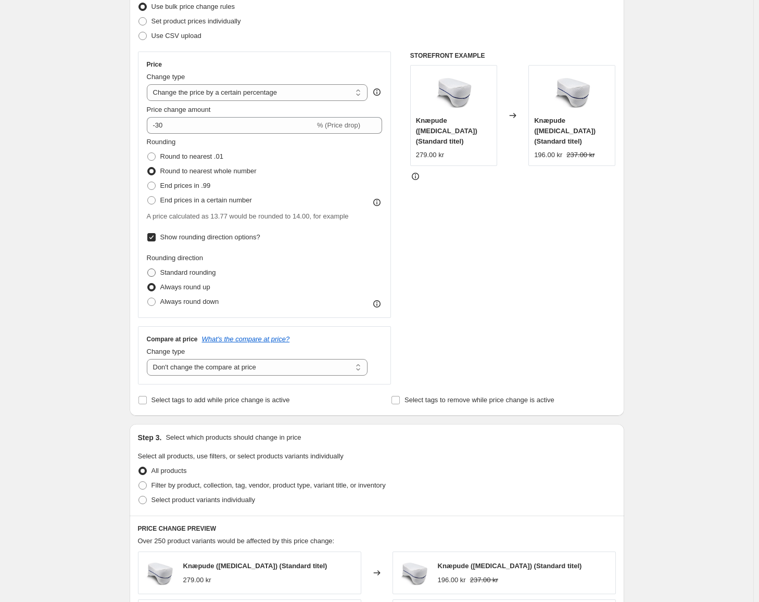
click at [204, 271] on span "Standard rounding" at bounding box center [188, 272] width 56 height 8
click at [148, 269] on input "Standard rounding" at bounding box center [147, 268] width 1 height 1
radio input "true"
click at [198, 290] on span "Always round up" at bounding box center [185, 287] width 50 height 8
click at [148, 284] on input "Always round up" at bounding box center [147, 283] width 1 height 1
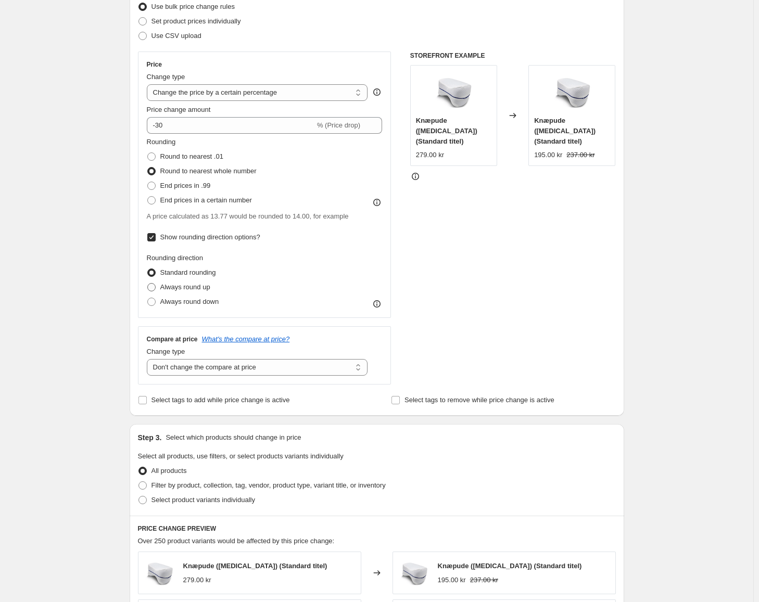
radio input "true"
click at [212, 278] on label "Standard rounding" at bounding box center [181, 272] width 69 height 15
click at [148, 269] on input "Standard rounding" at bounding box center [147, 268] width 1 height 1
radio input "true"
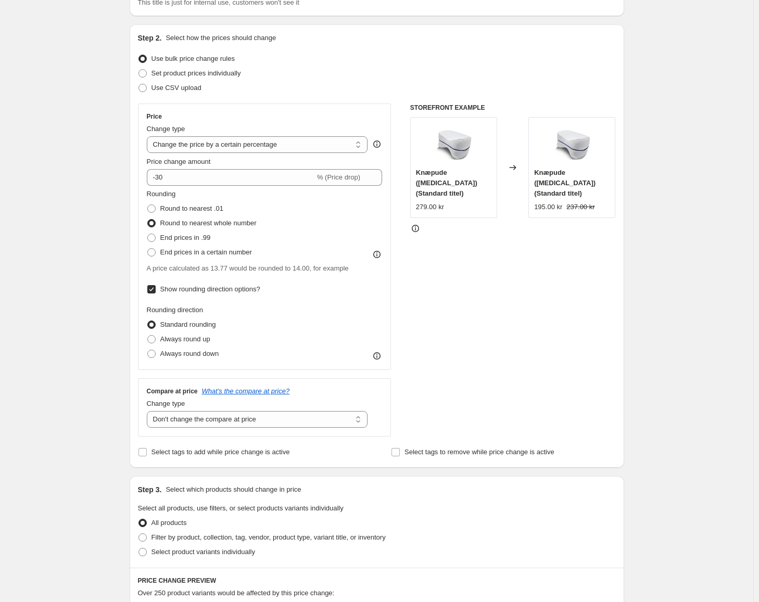
scroll to position [104, 0]
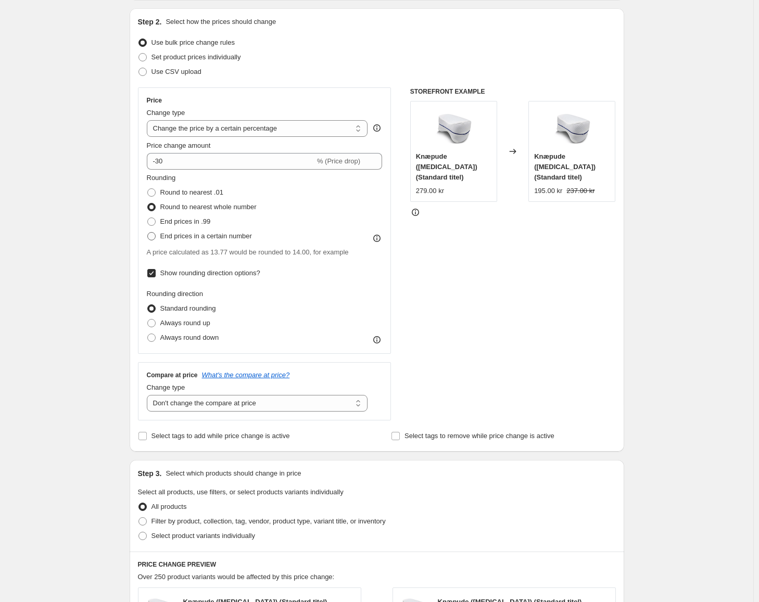
click at [222, 235] on span "End prices in a certain number" at bounding box center [206, 236] width 92 height 8
click at [148, 233] on input "End prices in a certain number" at bounding box center [147, 232] width 1 height 1
radio input "true"
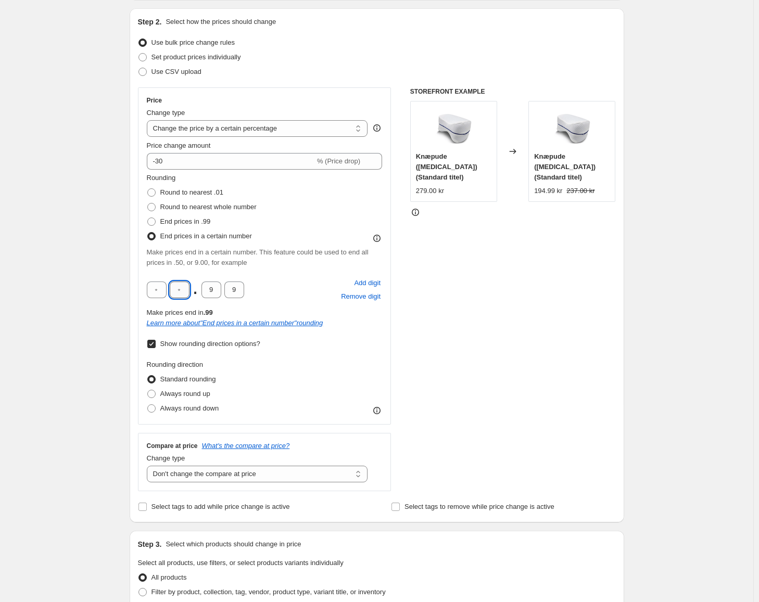
drag, startPoint x: 186, startPoint y: 291, endPoint x: 177, endPoint y: 292, distance: 9.4
click at [177, 292] on input "text" at bounding box center [180, 289] width 20 height 17
type input "9"
click at [240, 293] on input "9" at bounding box center [234, 289] width 20 height 17
click at [369, 349] on div "Rounding Round to nearest .01 Round to nearest whole number End prices in .99 E…" at bounding box center [265, 294] width 236 height 242
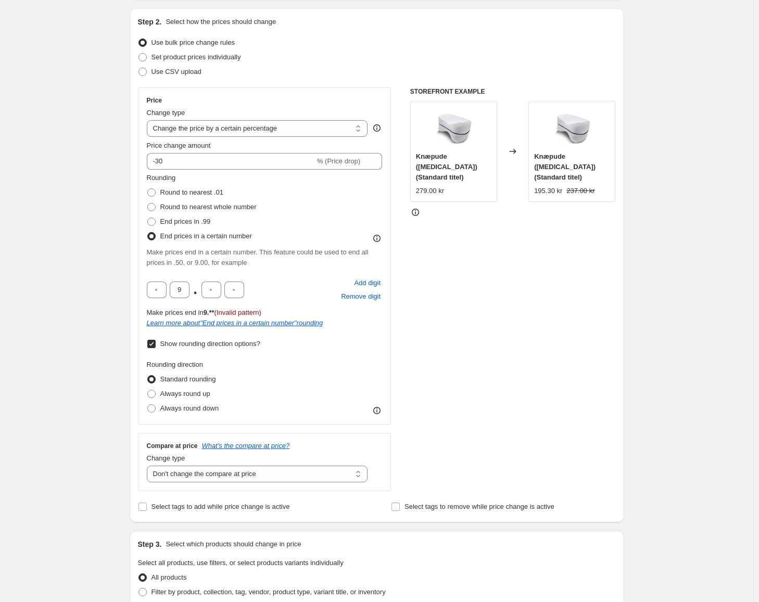
click at [436, 327] on div "STOREFRONT EXAMPLE Knæpude ([MEDICAL_DATA]) (Standard titel) 279.00 kr Changed …" at bounding box center [513, 289] width 206 height 404
click at [215, 291] on input "text" at bounding box center [211, 289] width 20 height 17
type input "0"
click at [522, 281] on div "STOREFRONT EXAMPLE Knæpude ([MEDICAL_DATA]) (Standard titel) 279.00 kr Changed …" at bounding box center [513, 289] width 206 height 404
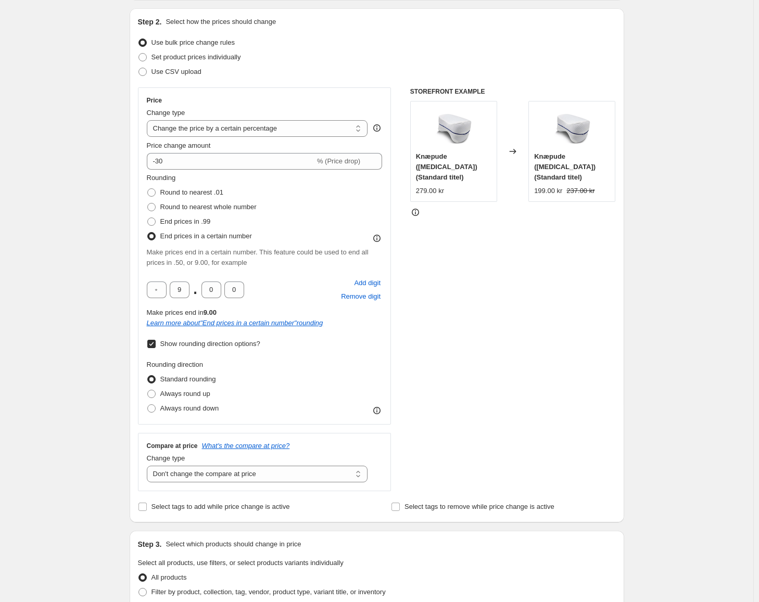
click at [503, 350] on div "STOREFRONT EXAMPLE Knæpude ([MEDICAL_DATA]) (Standard titel) 279.00 kr Changed …" at bounding box center [513, 289] width 206 height 404
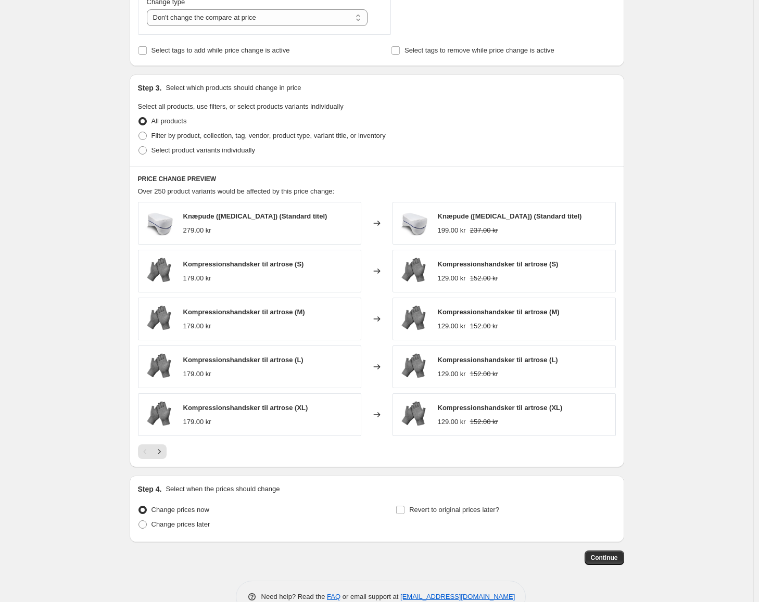
scroll to position [587, 0]
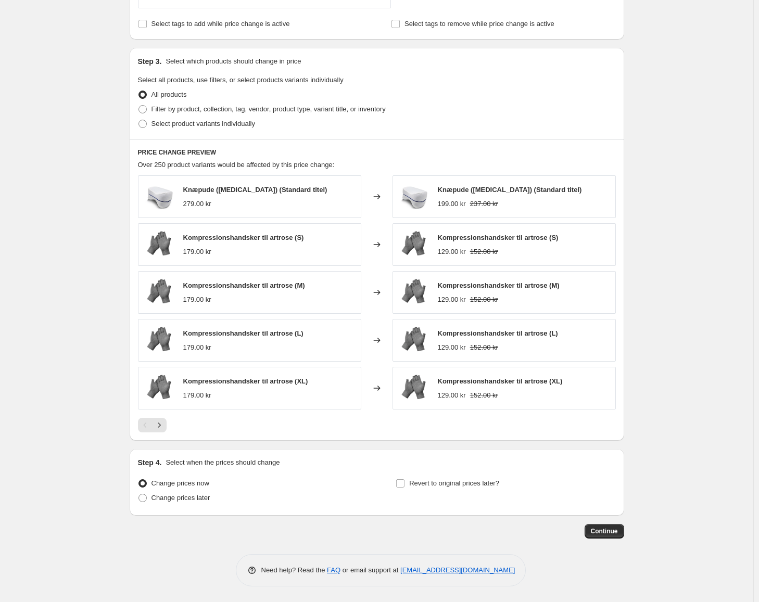
click at [695, 415] on div "Create new price [MEDICAL_DATA]. This page is ready Create new price [MEDICAL_D…" at bounding box center [376, 7] width 753 height 1189
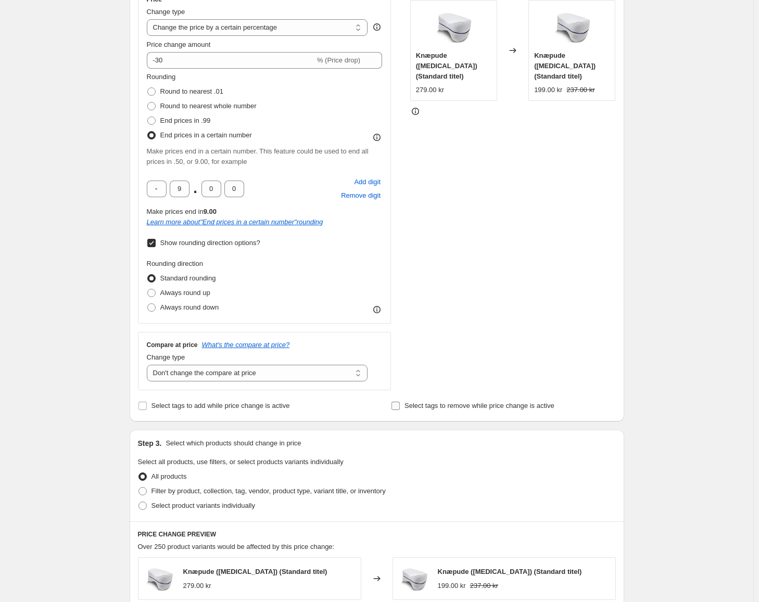
scroll to position [223, 0]
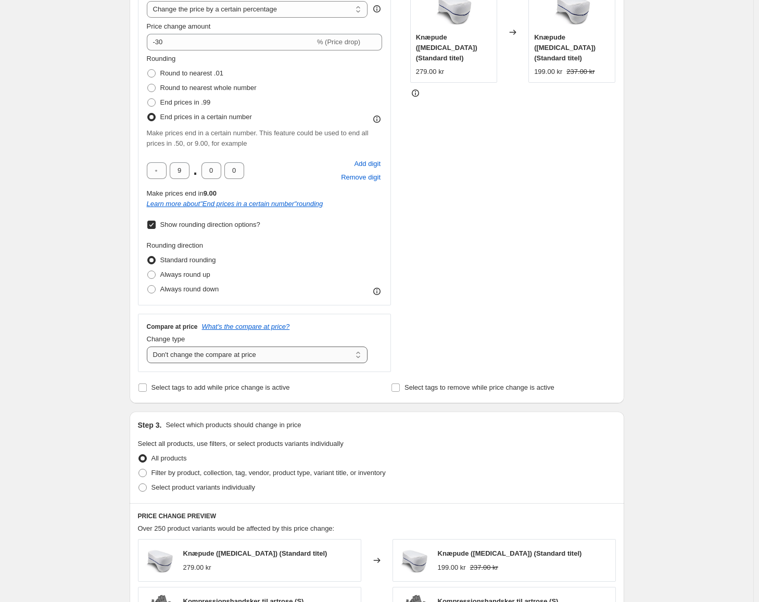
click at [309, 358] on select "Change the compare at price to the current price (sale) Change the compare at p…" at bounding box center [257, 355] width 221 height 17
click at [309, 354] on select "Change the compare at price to the current price (sale) Change the compare at p…" at bounding box center [257, 355] width 221 height 17
select select "remove"
click at [149, 347] on select "Change the compare at price to the current price (sale) Change the compare at p…" at bounding box center [257, 355] width 221 height 17
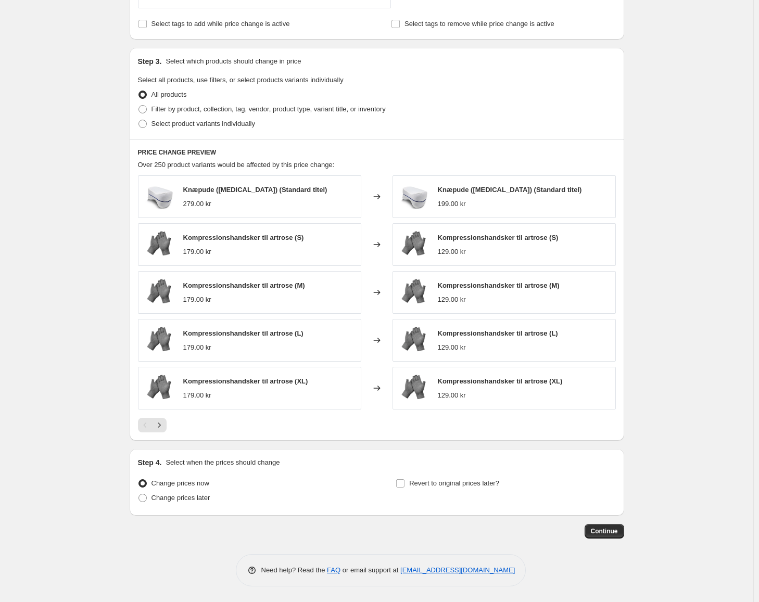
scroll to position [587, 0]
click at [617, 530] on span "Continue" at bounding box center [604, 531] width 27 height 8
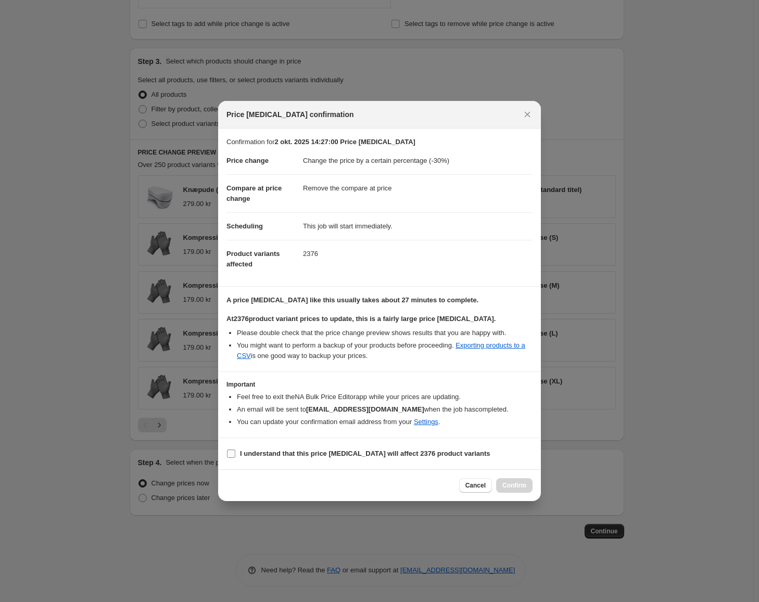
click at [402, 459] on label "I understand that this price [MEDICAL_DATA] will affect 2376 product variants" at bounding box center [358, 453] width 264 height 15
click at [235, 458] on input "I understand that this price [MEDICAL_DATA] will affect 2376 product variants" at bounding box center [231, 454] width 8 height 8
checkbox input "true"
click at [528, 484] on button "Confirm" at bounding box center [514, 485] width 36 height 15
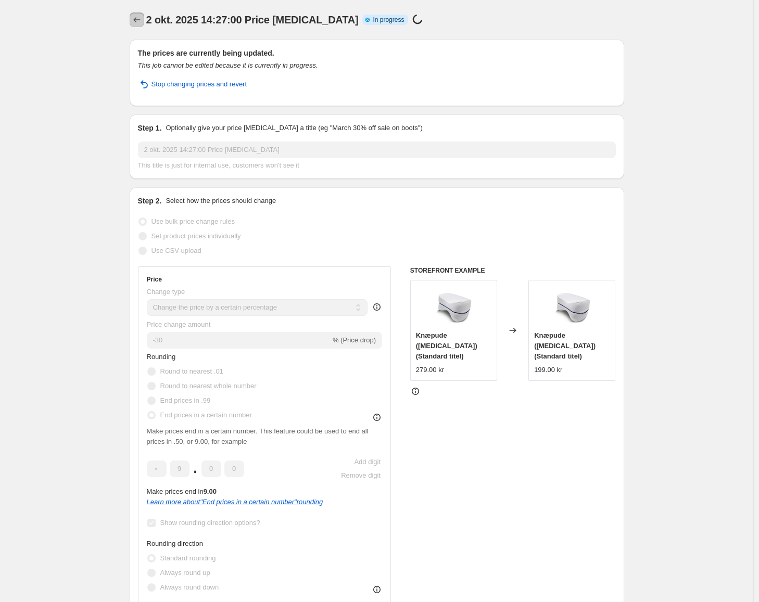
click at [142, 20] on icon "Price change jobs" at bounding box center [137, 20] width 10 height 10
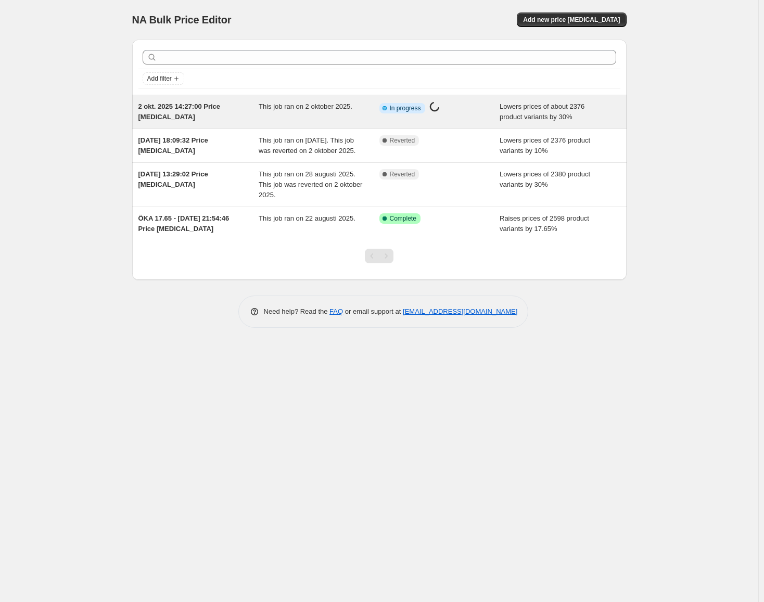
click at [237, 108] on div "2 okt. 2025 14:27:00 Price [MEDICAL_DATA]" at bounding box center [198, 111] width 121 height 21
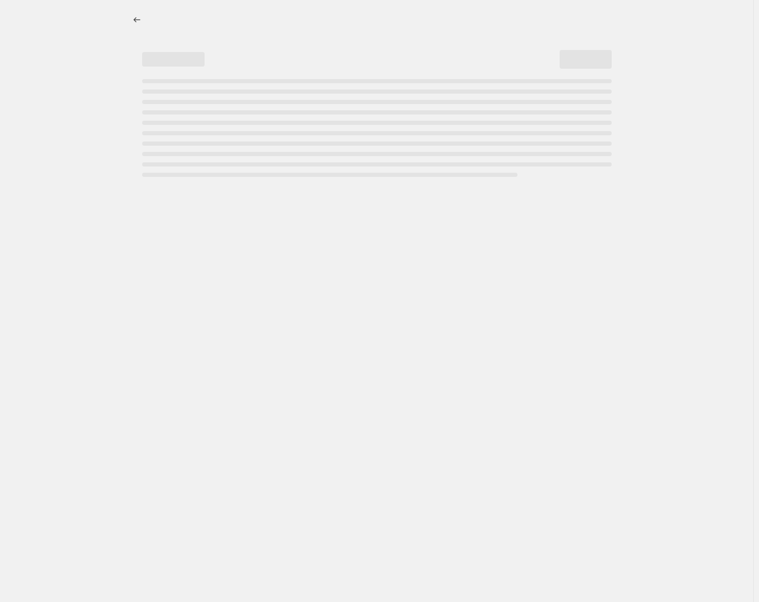
select select "percentage"
select select "remove"
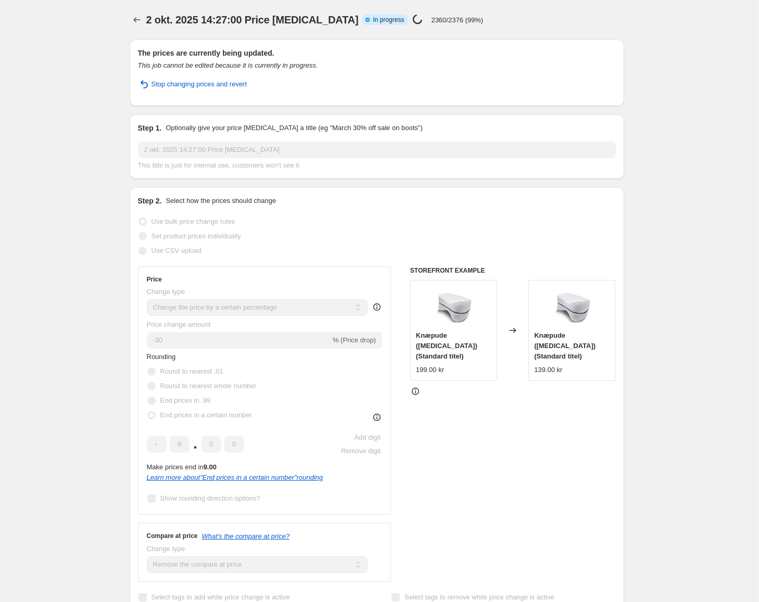
select select "percentage"
select select "remove"
